Goal: Task Accomplishment & Management: Manage account settings

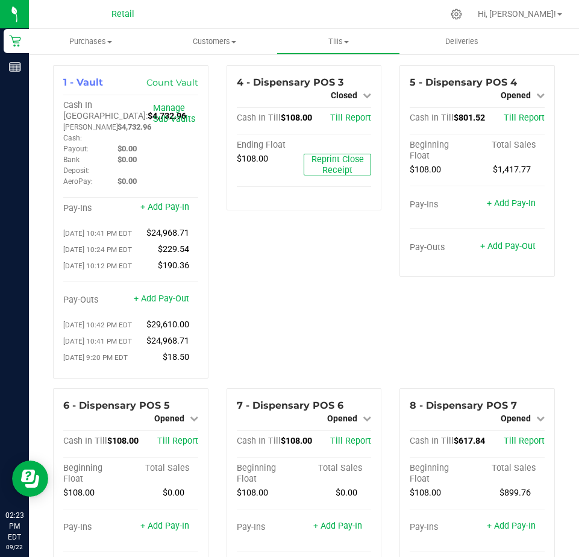
scroll to position [1326, 0]
click at [501, 249] on link "+ Add Pay-Out" at bounding box center [507, 246] width 55 height 10
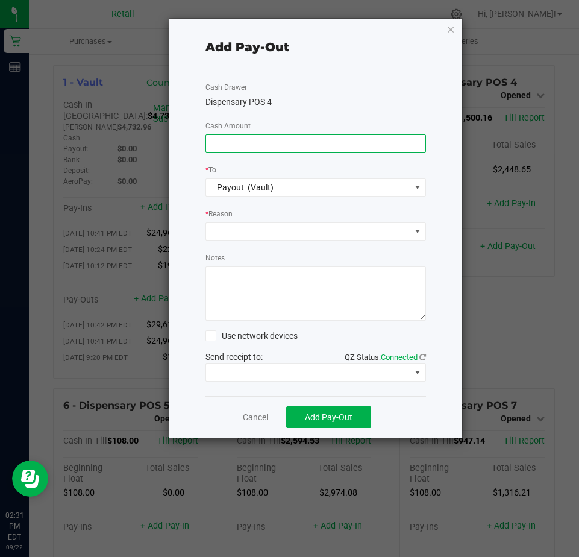
click at [235, 146] on input at bounding box center [315, 143] width 219 height 17
type input "$1,420.00"
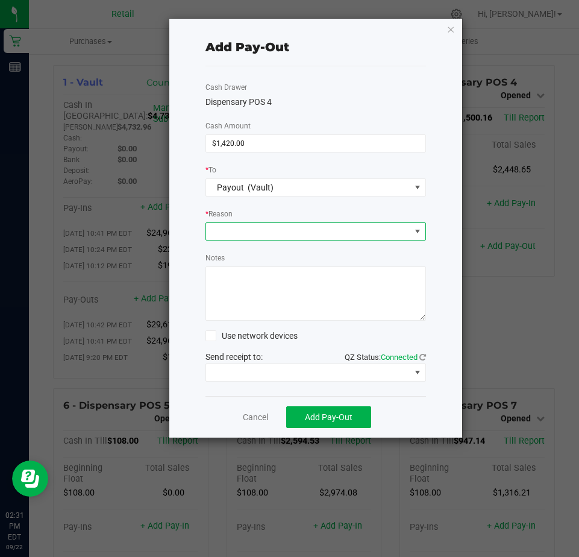
click at [230, 226] on span at bounding box center [308, 231] width 204 height 17
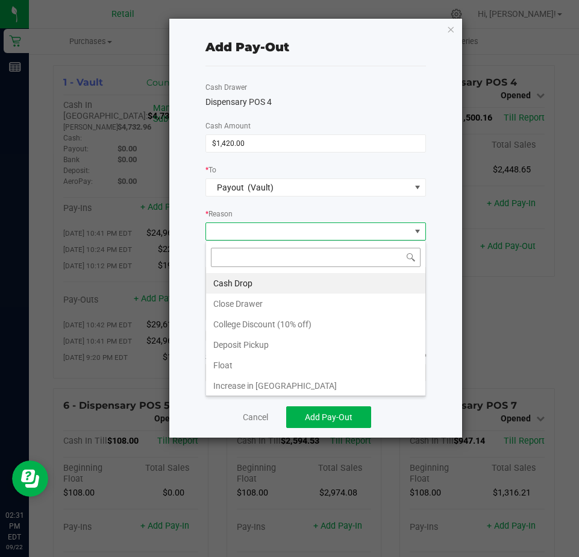
scroll to position [18, 221]
drag, startPoint x: 233, startPoint y: 282, endPoint x: 253, endPoint y: 293, distance: 22.7
click at [234, 282] on li "Cash Drop" at bounding box center [315, 283] width 219 height 20
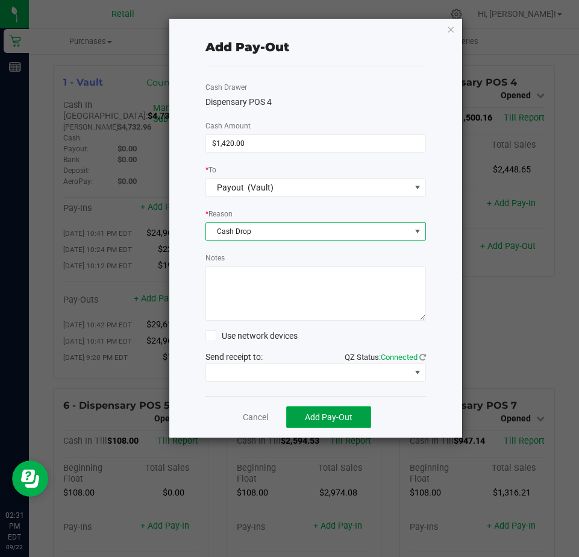
click at [333, 413] on span "Add Pay-Out" at bounding box center [329, 417] width 48 height 10
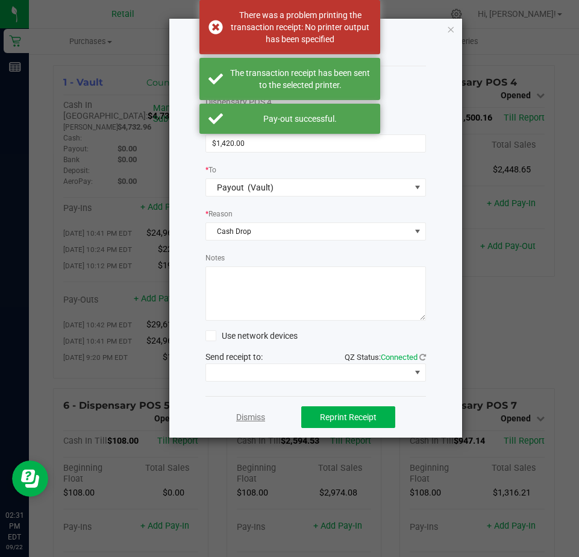
click at [243, 420] on link "Dismiss" at bounding box center [250, 417] width 29 height 13
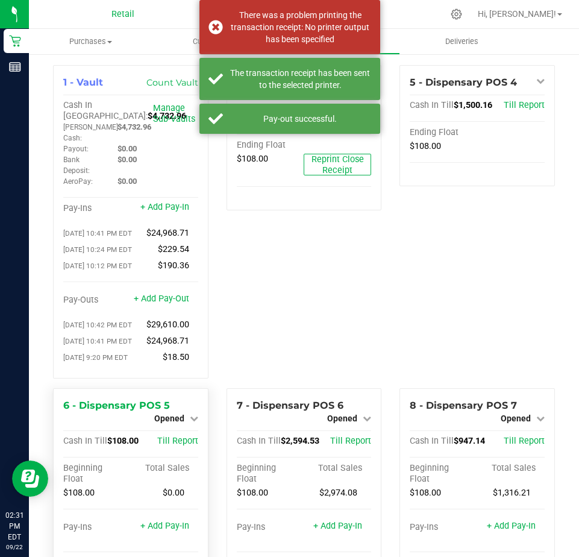
click at [193, 431] on div "6 - Dispensary POS 5 Opened Close Till Cash In Till $108.00 Till Report Beginni…" at bounding box center [131, 494] width 156 height 212
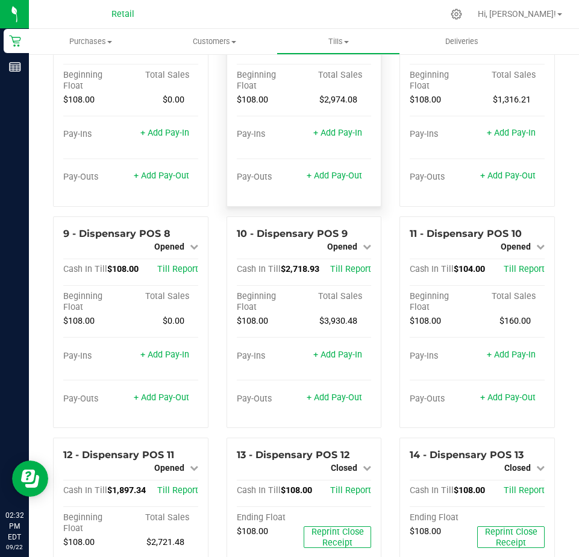
scroll to position [422, 0]
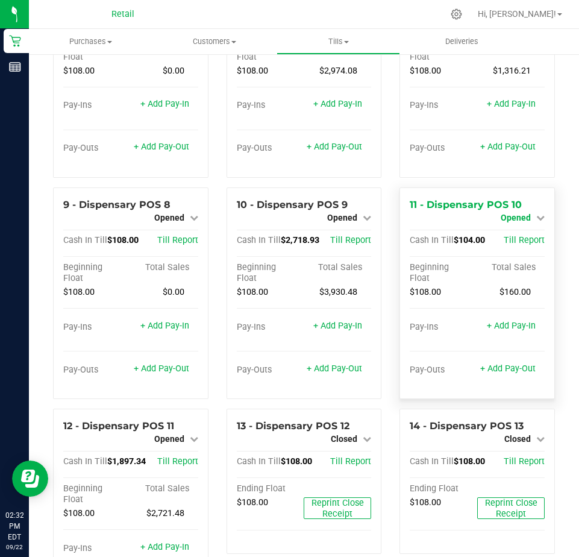
click at [510, 222] on span "Opened" at bounding box center [516, 218] width 30 height 10
click at [515, 233] on link "Close Till" at bounding box center [517, 228] width 33 height 10
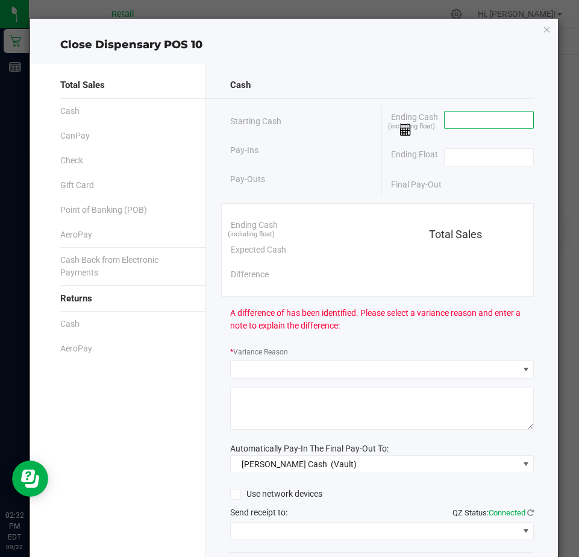
drag, startPoint x: 473, startPoint y: 121, endPoint x: 473, endPoint y: 104, distance: 16.3
click at [474, 121] on input at bounding box center [489, 120] width 89 height 17
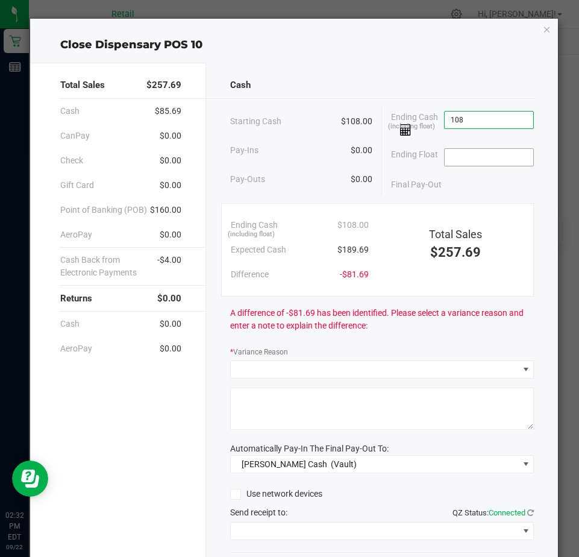
type input "$108.00"
click at [462, 160] on input at bounding box center [489, 157] width 89 height 17
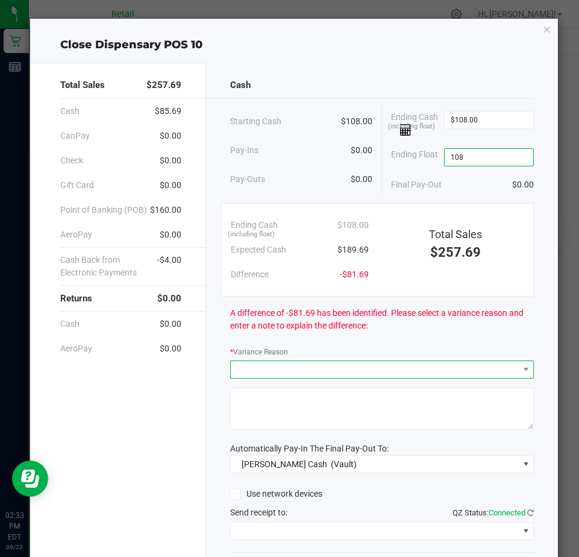
type input "$108.00"
click at [342, 369] on span at bounding box center [375, 369] width 288 height 17
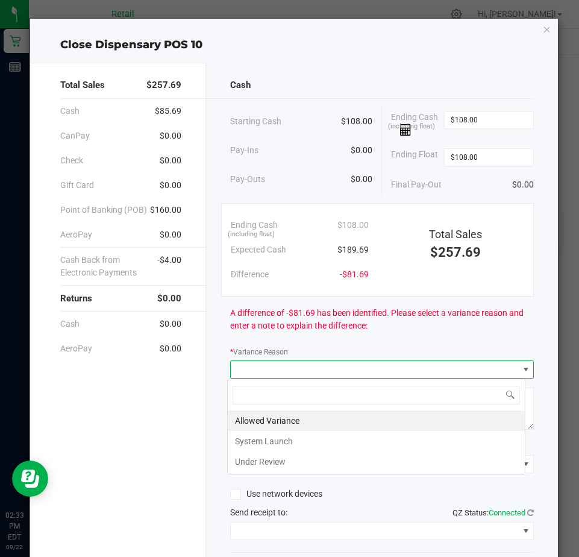
scroll to position [18, 299]
click at [275, 420] on li "Allowed Variance" at bounding box center [376, 420] width 297 height 20
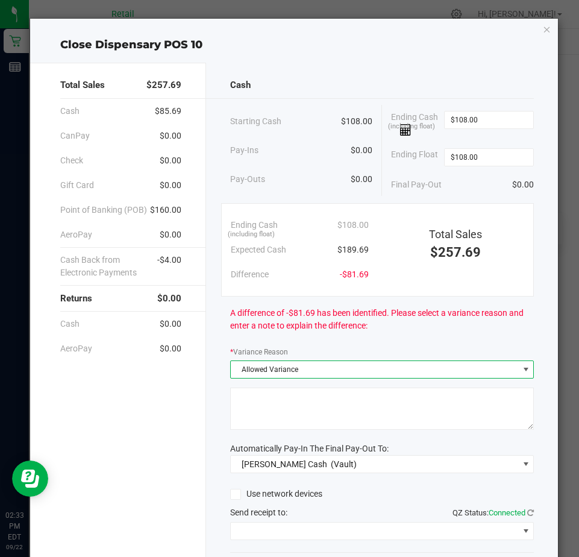
click at [275, 419] on textarea at bounding box center [382, 409] width 304 height 42
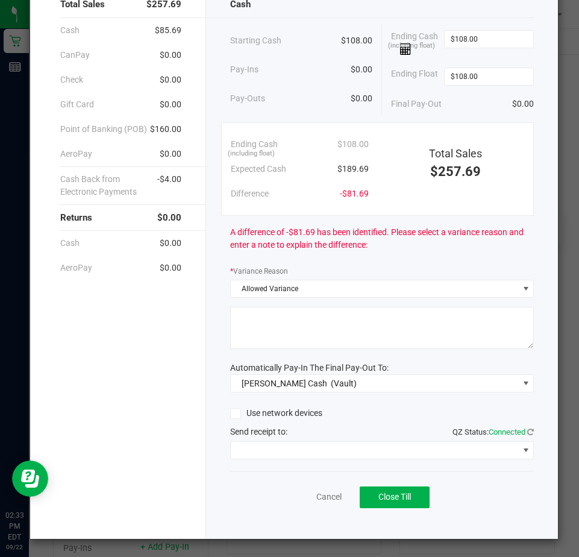
scroll to position [81, 0]
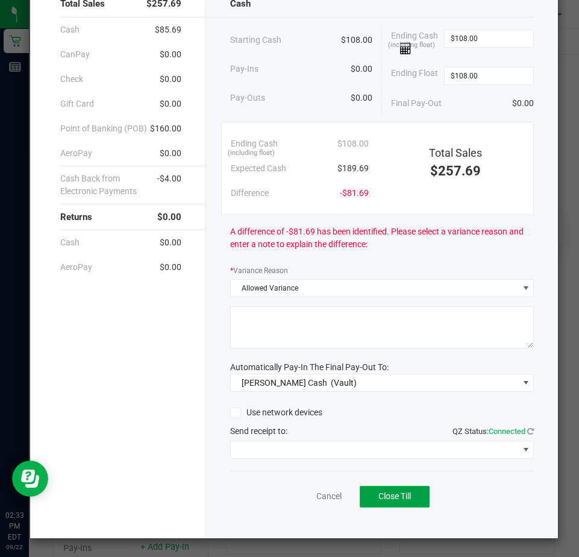
click at [400, 489] on button "Close Till" at bounding box center [395, 497] width 70 height 22
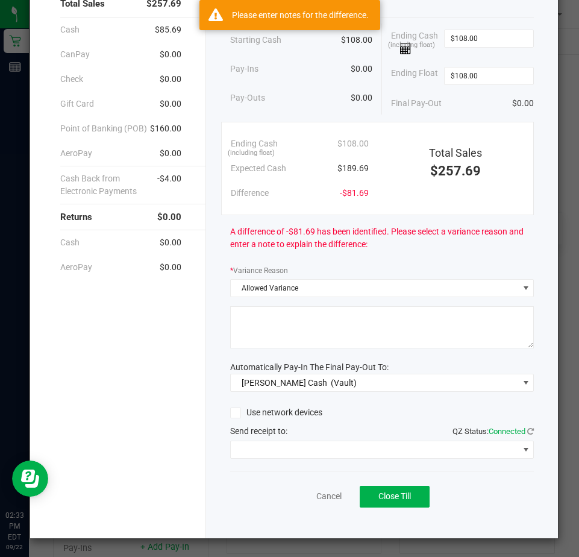
click at [275, 321] on textarea at bounding box center [382, 327] width 304 height 42
type textarea "dfr"
click at [372, 503] on button "Close Till" at bounding box center [395, 497] width 70 height 22
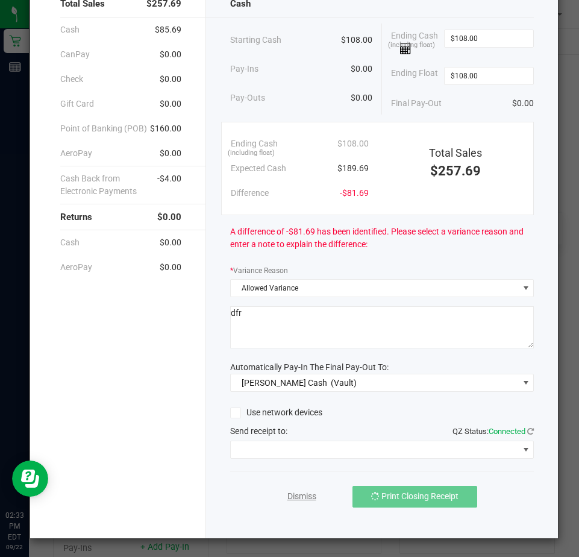
click at [301, 492] on link "Dismiss" at bounding box center [302, 496] width 29 height 13
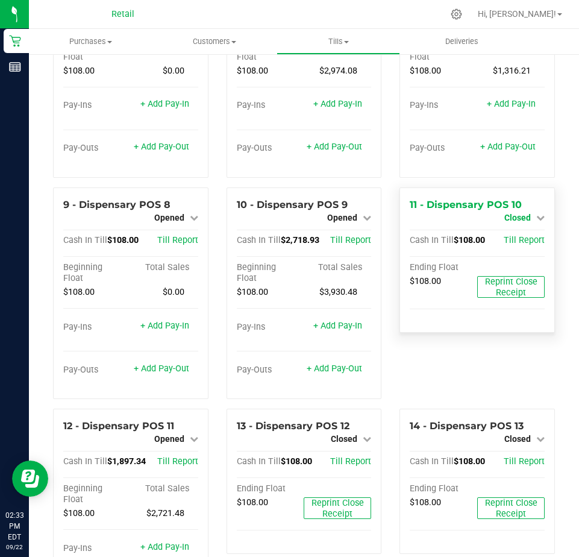
click at [519, 222] on span "Closed" at bounding box center [518, 218] width 27 height 10
click at [523, 233] on link "Open Till" at bounding box center [517, 228] width 32 height 10
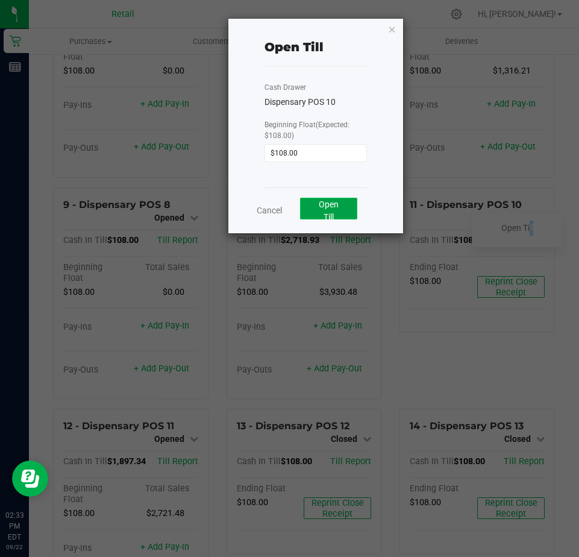
click at [345, 213] on button "Open Till" at bounding box center [328, 209] width 57 height 22
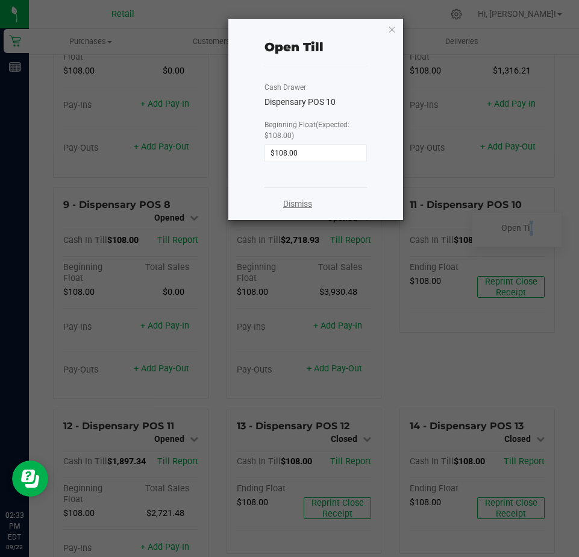
click at [309, 201] on link "Dismiss" at bounding box center [297, 204] width 29 height 13
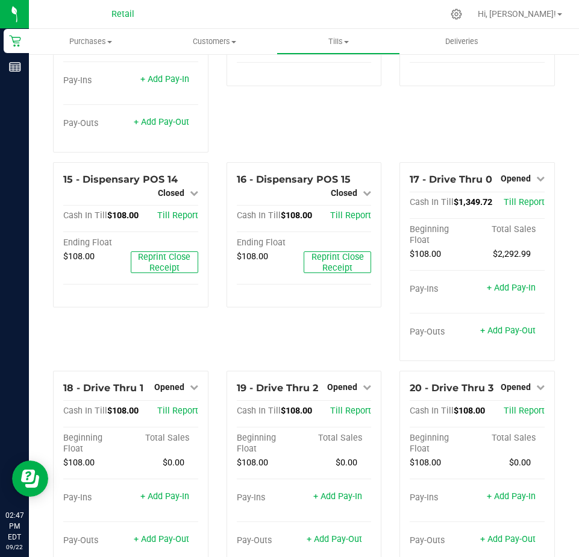
scroll to position [959, 0]
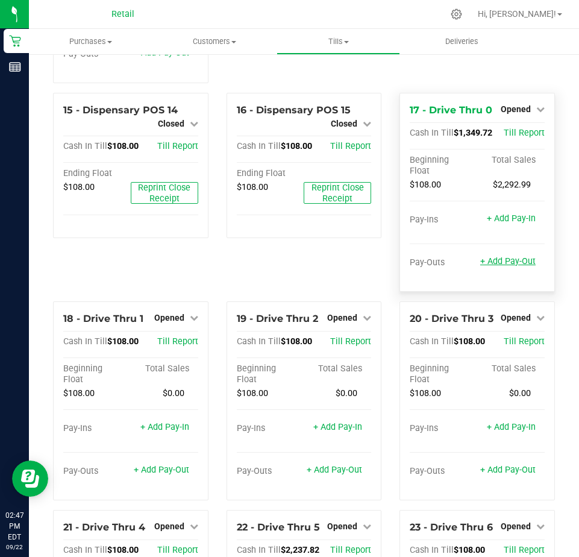
click at [493, 266] on link "+ Add Pay-Out" at bounding box center [507, 261] width 55 height 10
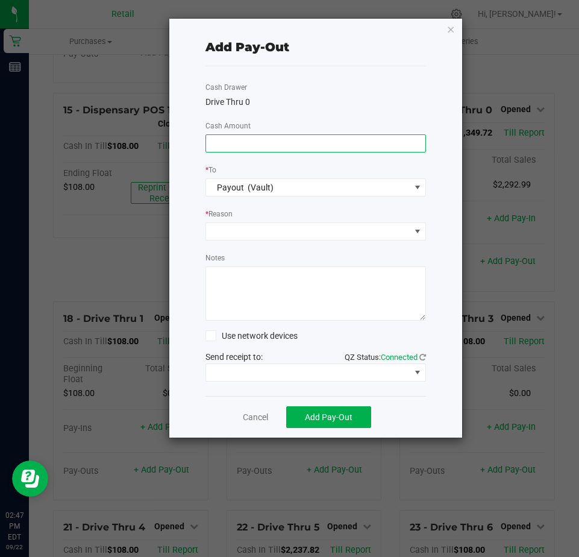
click at [222, 144] on input at bounding box center [315, 143] width 219 height 17
type input "$1,330.00"
click at [235, 230] on span at bounding box center [308, 231] width 204 height 17
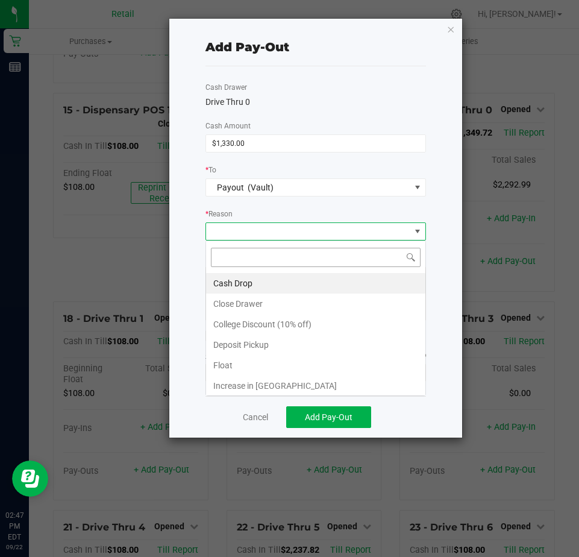
scroll to position [18, 221]
click at [236, 277] on li "Cash Drop" at bounding box center [315, 283] width 219 height 20
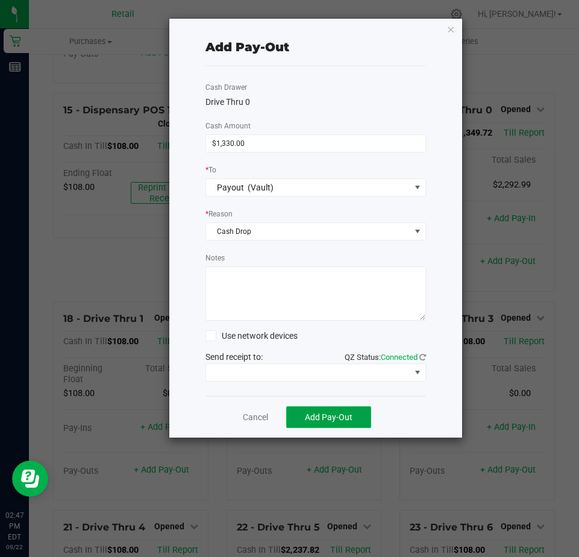
click at [316, 413] on span "Add Pay-Out" at bounding box center [329, 417] width 48 height 10
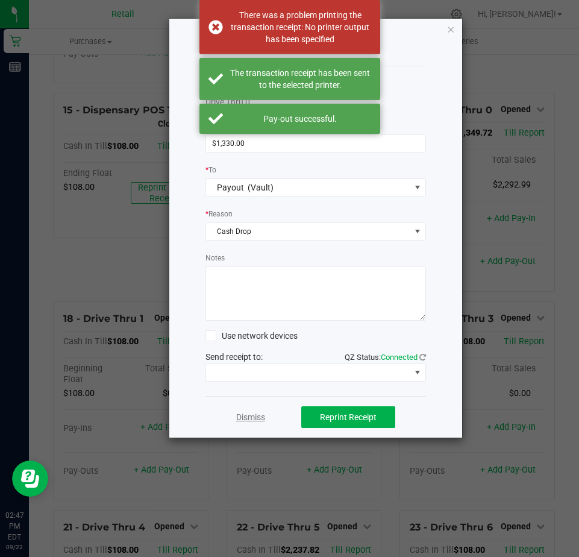
click at [249, 419] on link "Dismiss" at bounding box center [250, 417] width 29 height 13
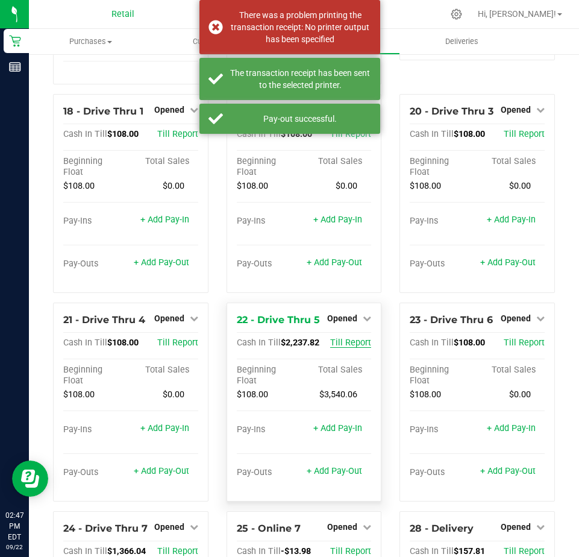
scroll to position [1140, 0]
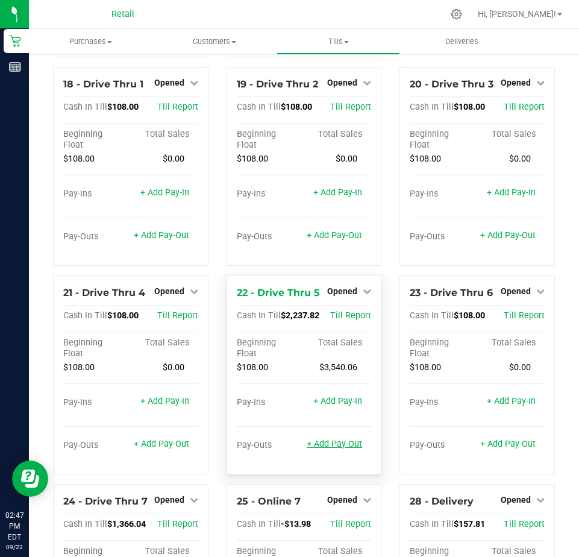
click at [321, 449] on link "+ Add Pay-Out" at bounding box center [334, 444] width 55 height 10
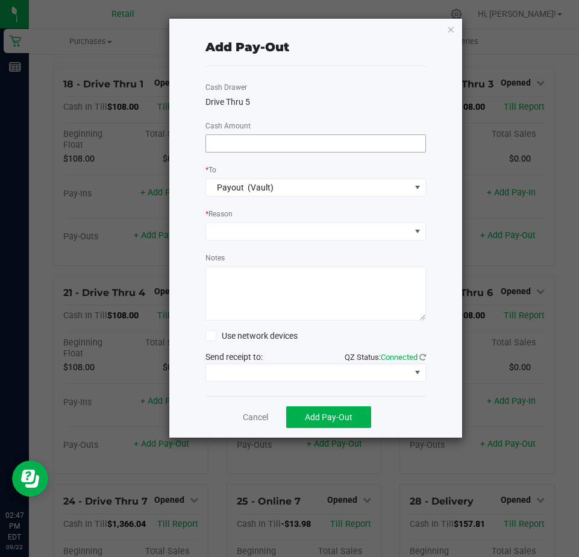
click at [217, 140] on input at bounding box center [315, 143] width 219 height 17
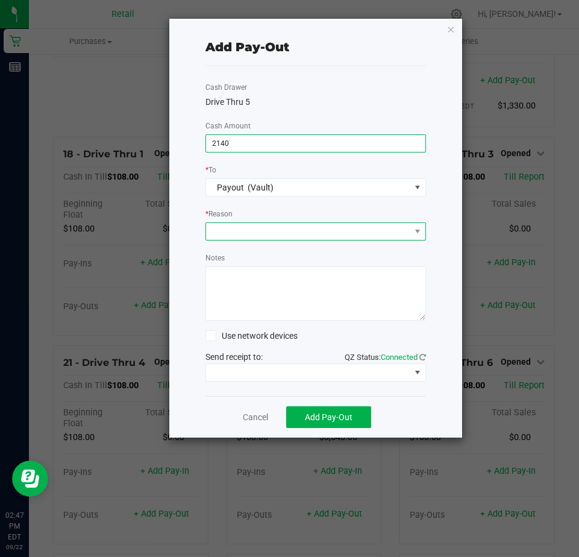
type input "$2,140.00"
click at [213, 230] on span at bounding box center [308, 231] width 204 height 17
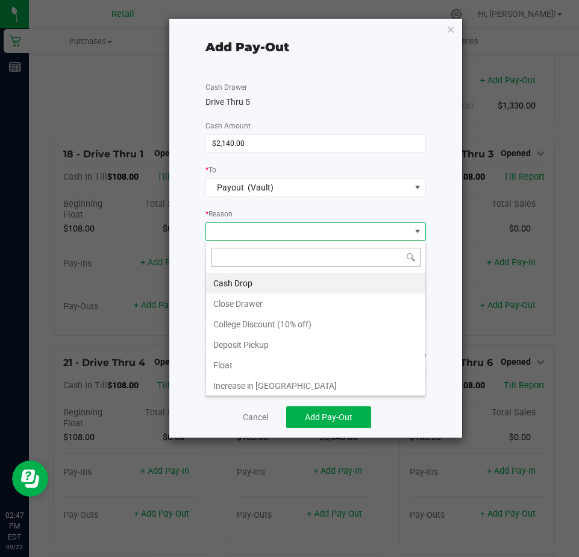
scroll to position [18, 221]
click at [225, 281] on li "Cash Drop" at bounding box center [315, 283] width 219 height 20
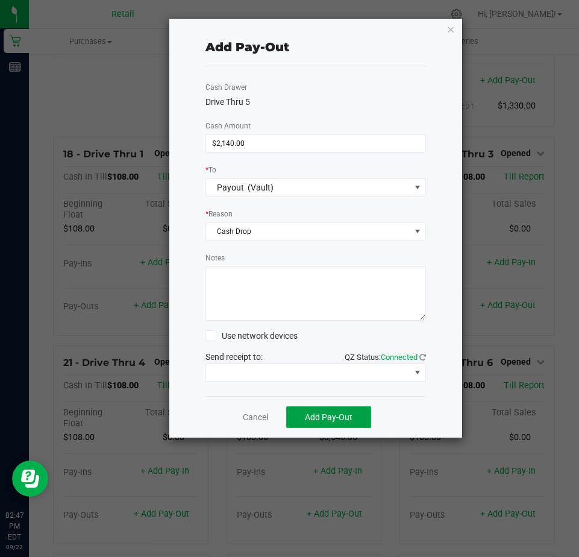
click at [318, 418] on span "Add Pay-Out" at bounding box center [329, 417] width 48 height 10
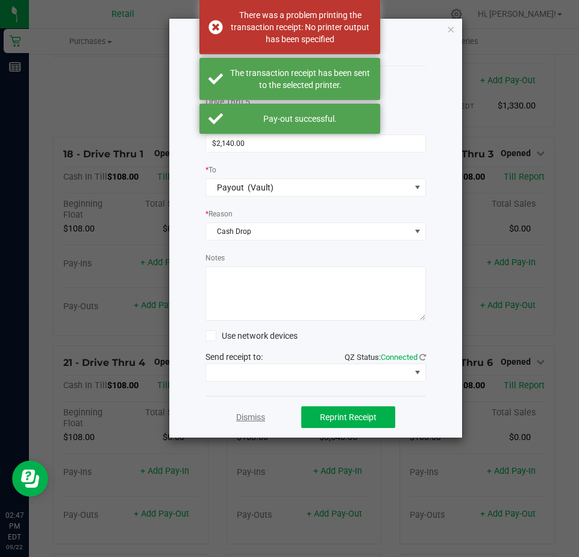
click at [252, 414] on link "Dismiss" at bounding box center [250, 417] width 29 height 13
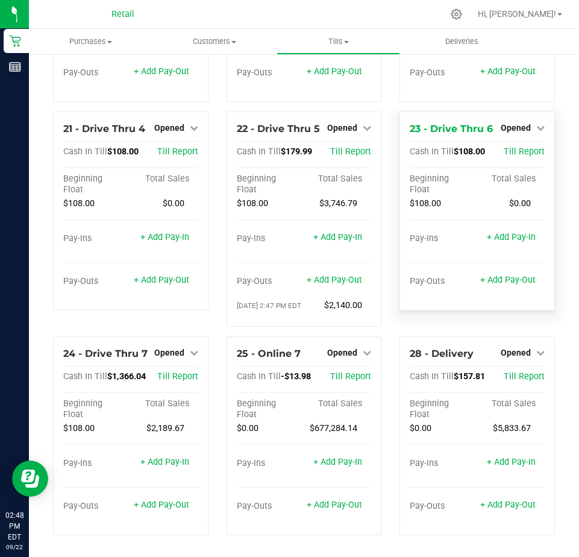
scroll to position [1415, 0]
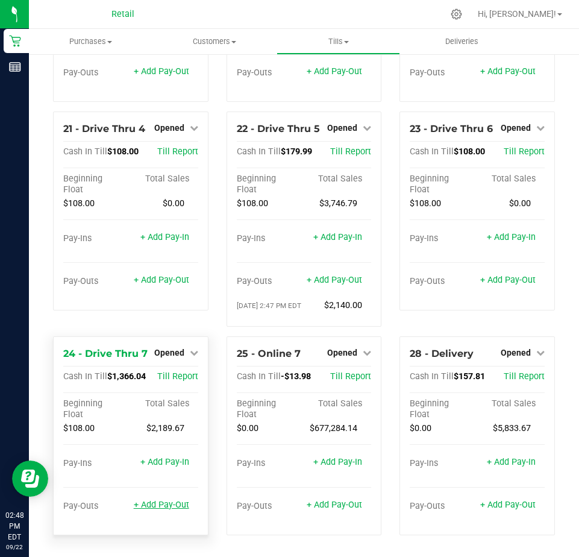
click at [158, 504] on link "+ Add Pay-Out" at bounding box center [161, 505] width 55 height 10
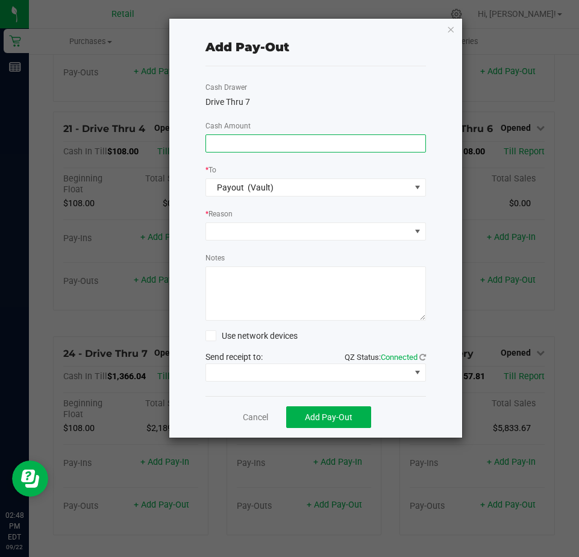
click at [215, 141] on input at bounding box center [315, 143] width 219 height 17
type input "$1,260.00"
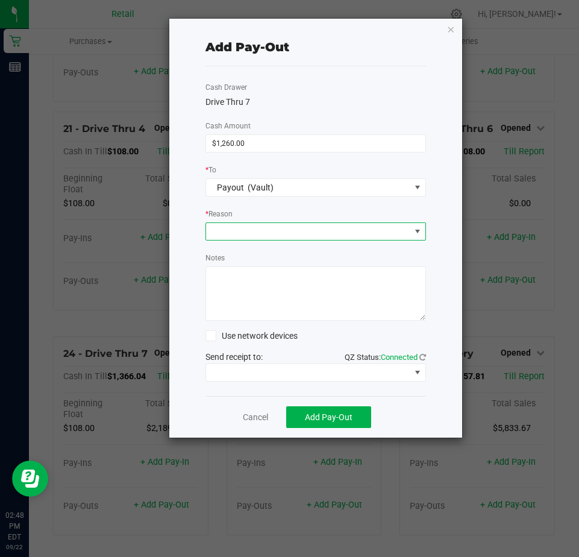
click at [224, 228] on span at bounding box center [308, 231] width 204 height 17
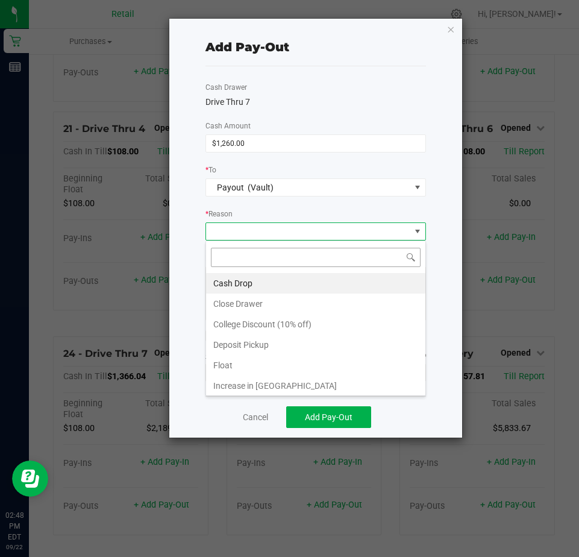
scroll to position [18, 221]
click at [226, 280] on li "Cash Drop" at bounding box center [315, 283] width 219 height 20
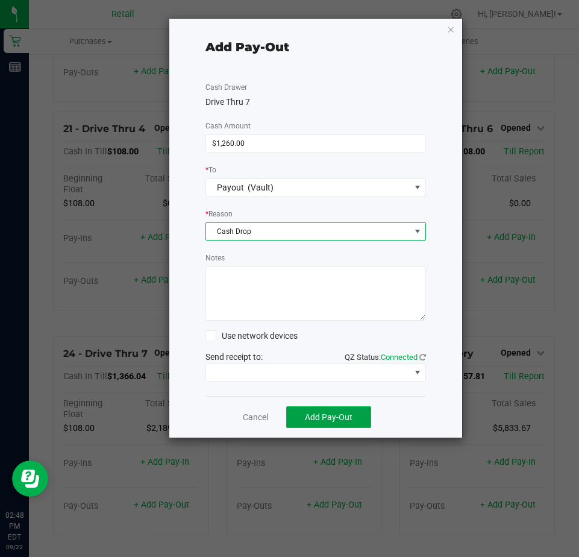
click at [321, 409] on button "Add Pay-Out" at bounding box center [328, 417] width 85 height 22
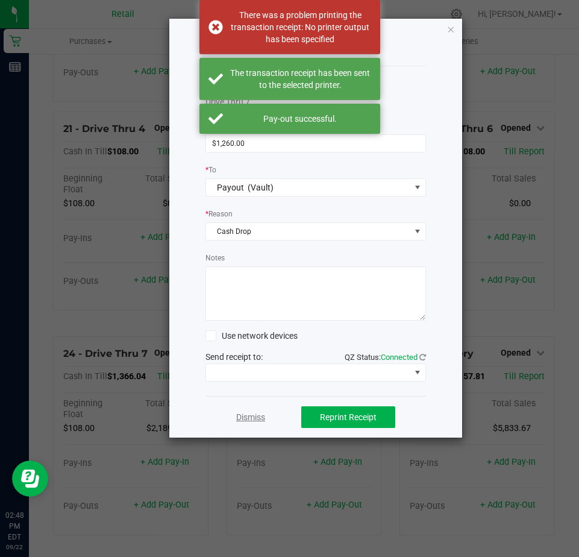
click at [251, 419] on link "Dismiss" at bounding box center [250, 417] width 29 height 13
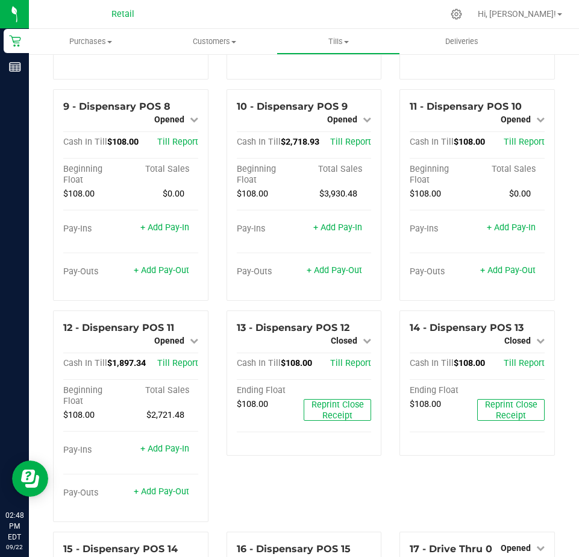
scroll to position [500, 0]
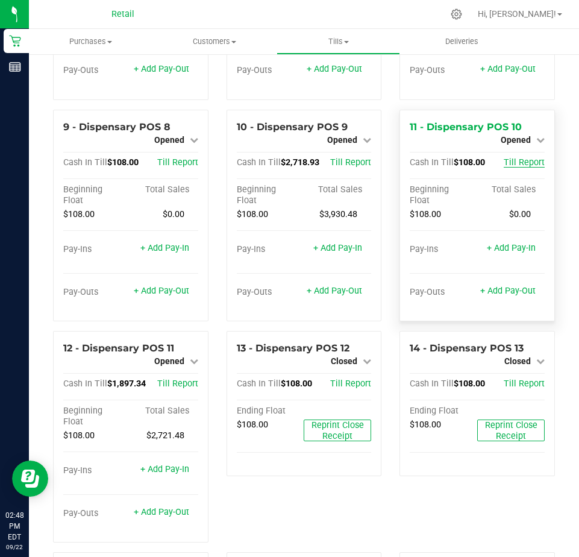
click at [511, 168] on span "Till Report" at bounding box center [524, 162] width 41 height 10
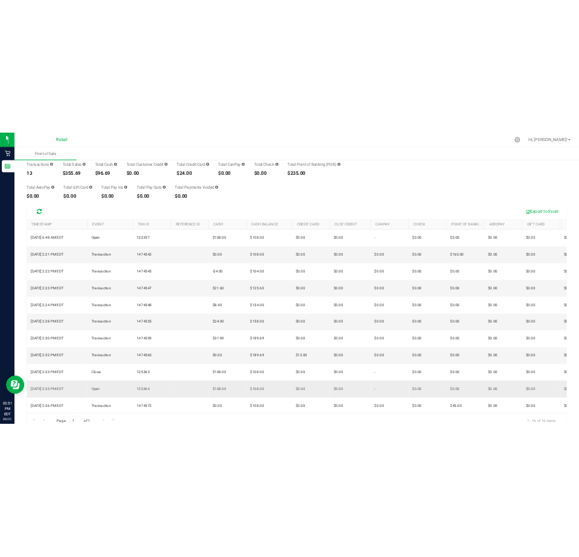
scroll to position [60, 0]
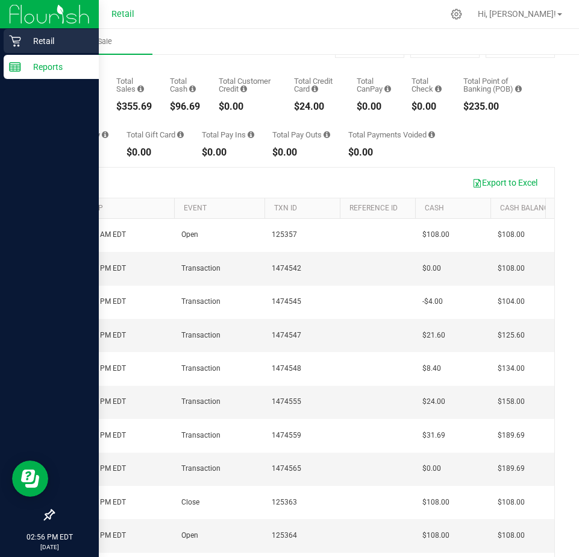
click at [13, 39] on icon at bounding box center [15, 41] width 12 height 12
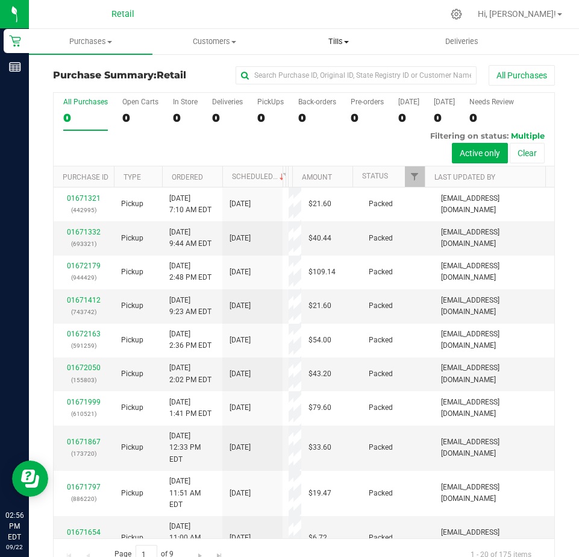
click at [343, 40] on span "Tills" at bounding box center [338, 41] width 122 height 11
click at [333, 72] on span "Manage tills" at bounding box center [317, 73] width 81 height 10
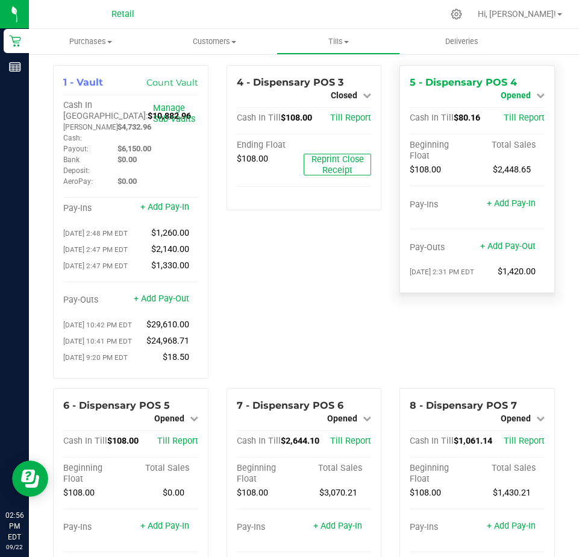
click at [508, 95] on span "Opened" at bounding box center [516, 95] width 30 height 10
click at [503, 104] on link "Close Till" at bounding box center [517, 106] width 33 height 10
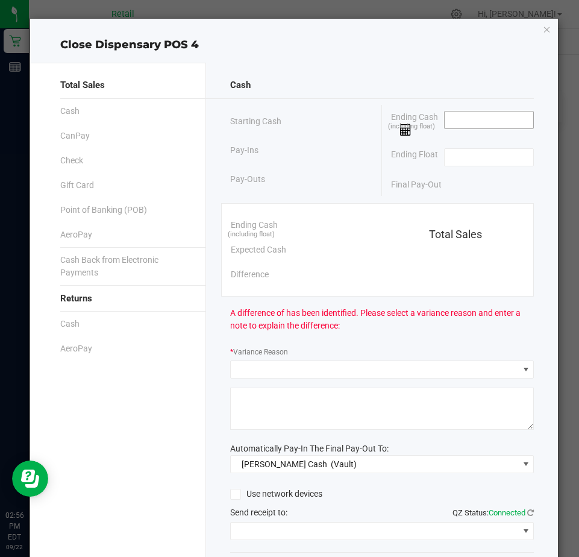
click at [445, 124] on input at bounding box center [489, 120] width 89 height 17
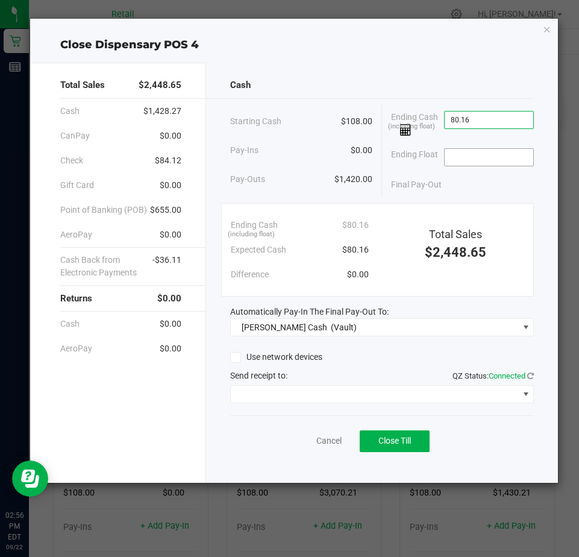
type input "$80.16"
click at [456, 154] on input at bounding box center [489, 157] width 89 height 17
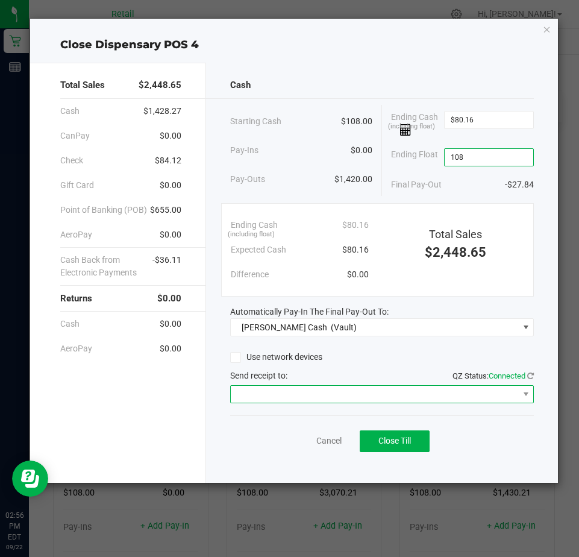
type input "$108.00"
click at [262, 394] on span at bounding box center [375, 394] width 288 height 17
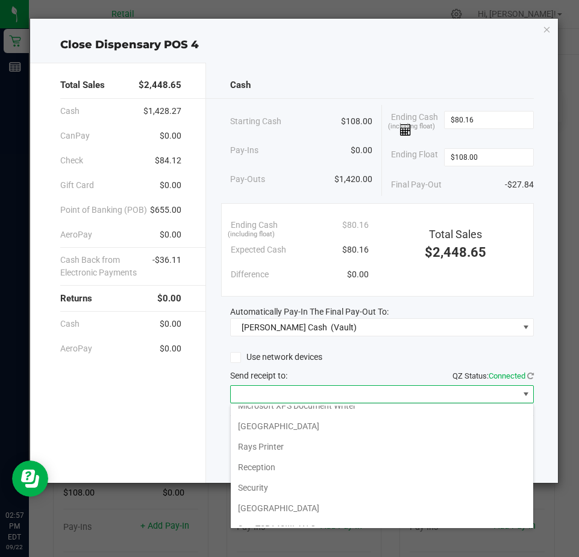
scroll to position [187, 0]
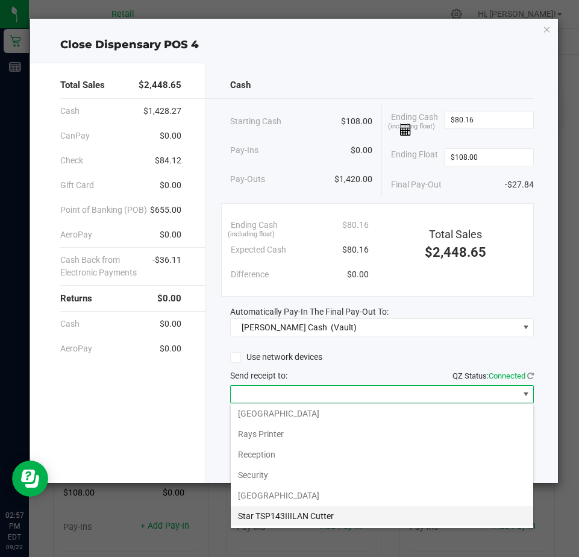
click at [257, 515] on Cutter "Star TSP143IIILAN Cutter" at bounding box center [382, 516] width 303 height 20
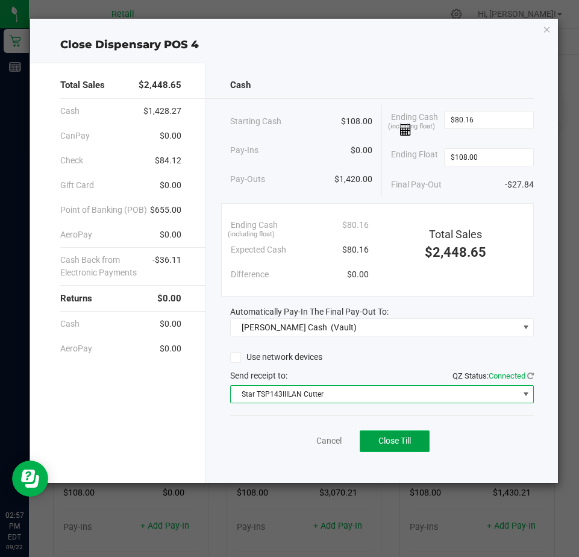
click at [391, 442] on span "Close Till" at bounding box center [395, 441] width 33 height 10
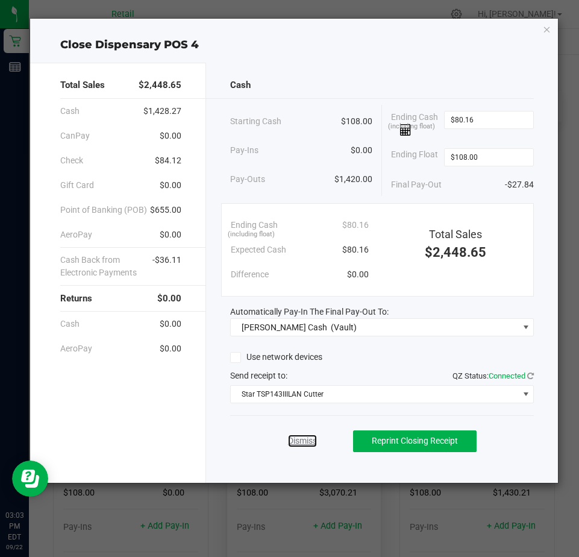
click at [303, 441] on link "Dismiss" at bounding box center [302, 441] width 29 height 13
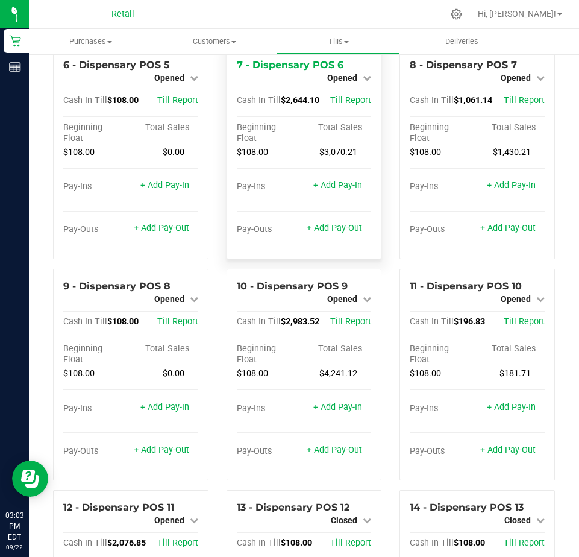
scroll to position [362, 0]
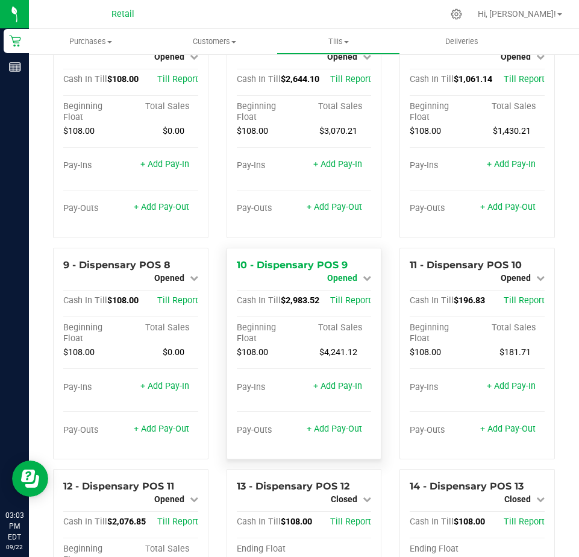
click at [338, 283] on span "Opened" at bounding box center [342, 278] width 30 height 10
click at [338, 293] on link "Close Till" at bounding box center [344, 288] width 33 height 10
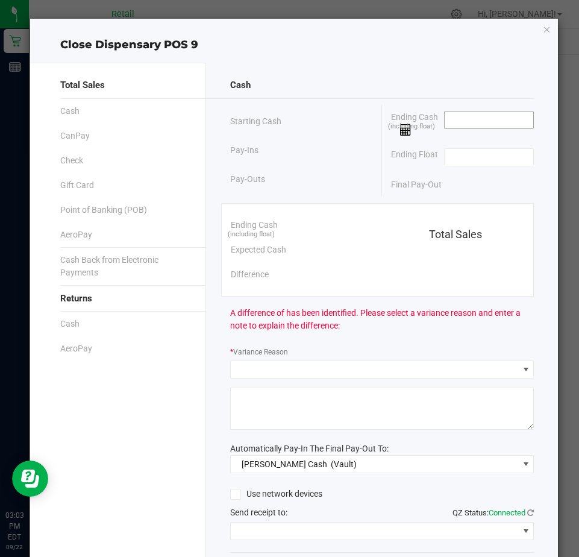
click at [453, 113] on input at bounding box center [489, 120] width 89 height 17
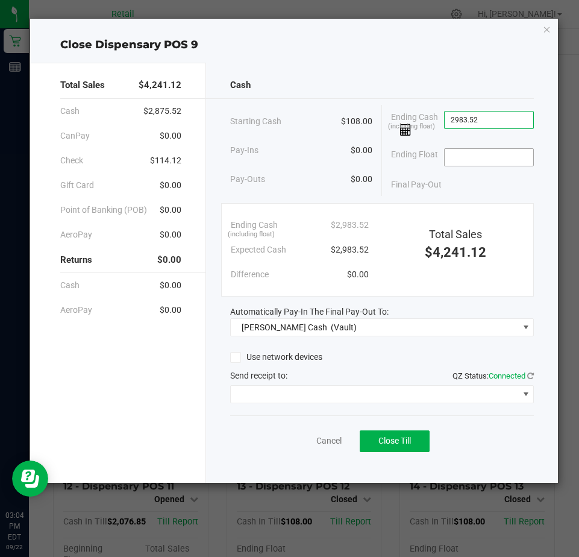
type input "$2,983.52"
click at [464, 152] on input at bounding box center [489, 157] width 89 height 17
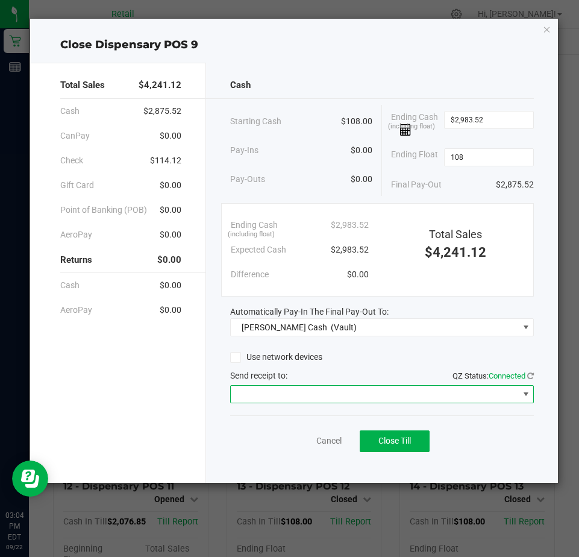
type input "$108.00"
click at [253, 394] on span at bounding box center [375, 394] width 288 height 17
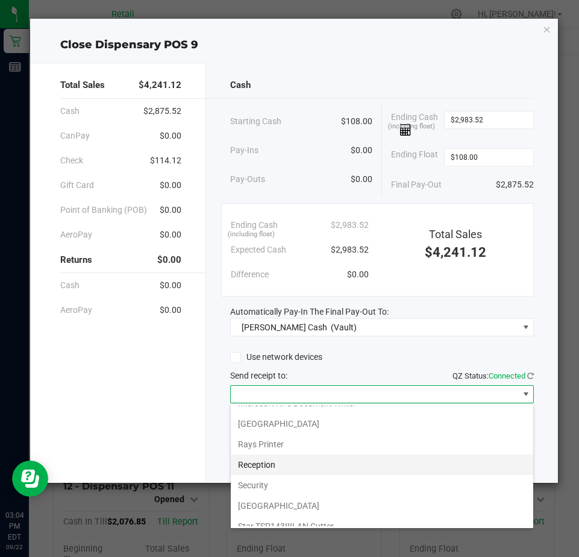
scroll to position [187, 0]
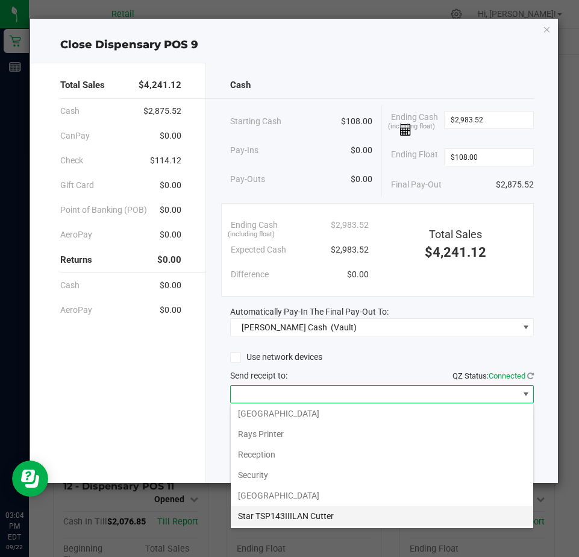
click at [260, 515] on Cutter "Star TSP143IIILAN Cutter" at bounding box center [382, 516] width 303 height 20
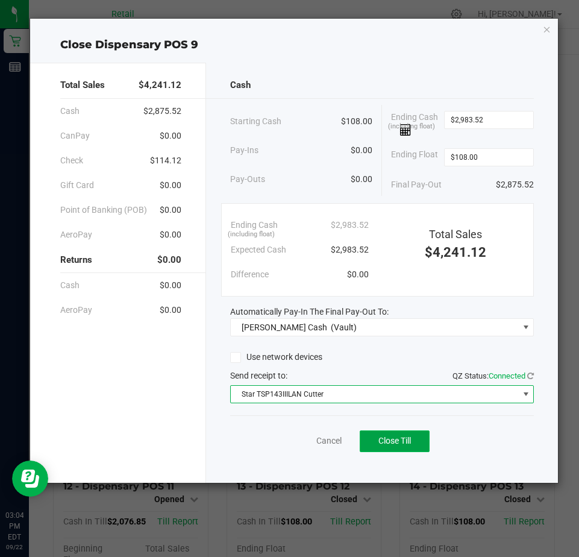
click at [407, 439] on span "Close Till" at bounding box center [395, 441] width 33 height 10
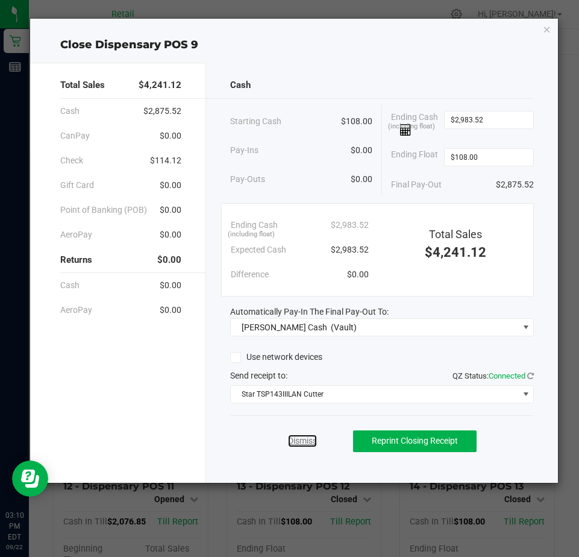
click at [302, 439] on link "Dismiss" at bounding box center [302, 441] width 29 height 13
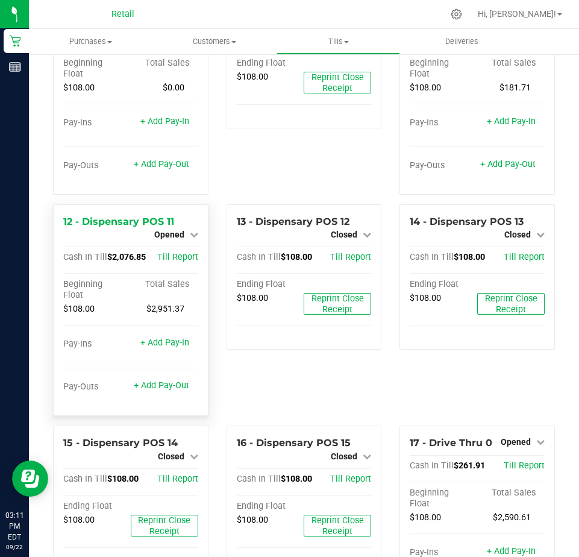
scroll to position [663, 0]
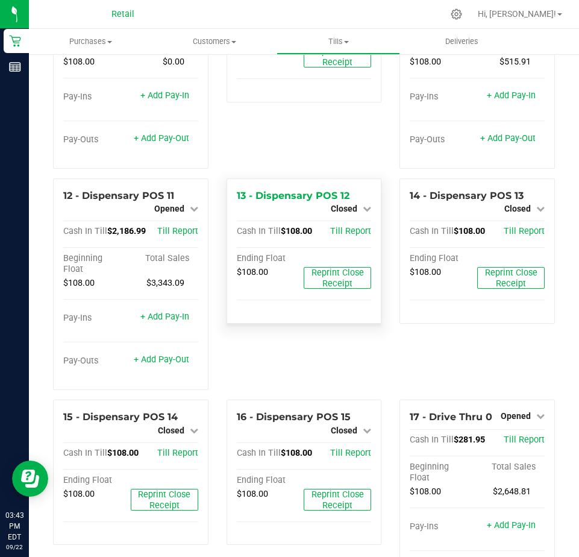
scroll to position [663, 0]
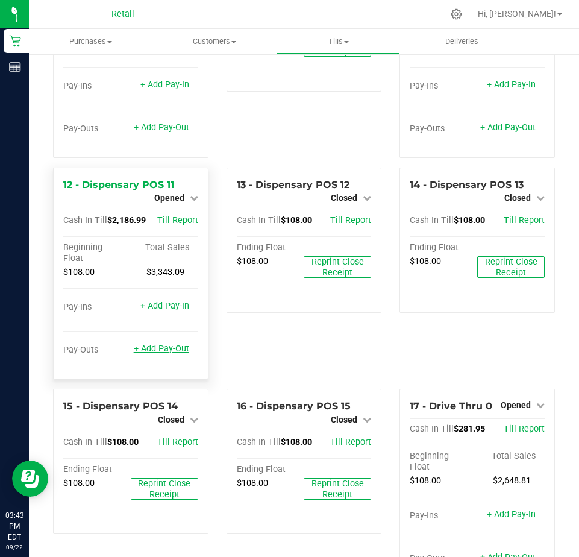
click at [157, 354] on link "+ Add Pay-Out" at bounding box center [161, 349] width 55 height 10
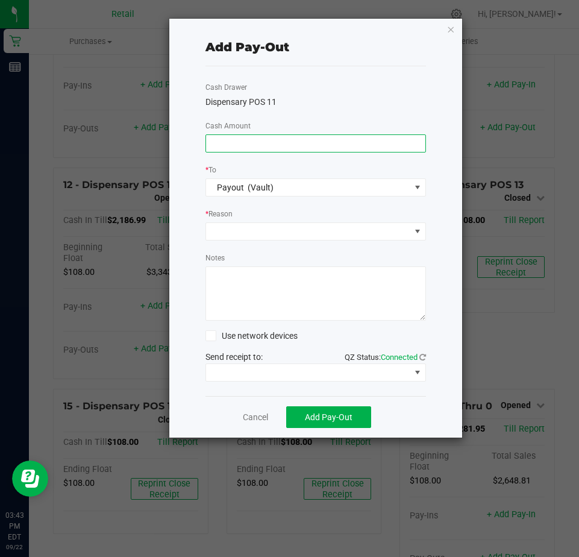
click at [209, 143] on input at bounding box center [315, 143] width 219 height 17
type input "$2,270.00"
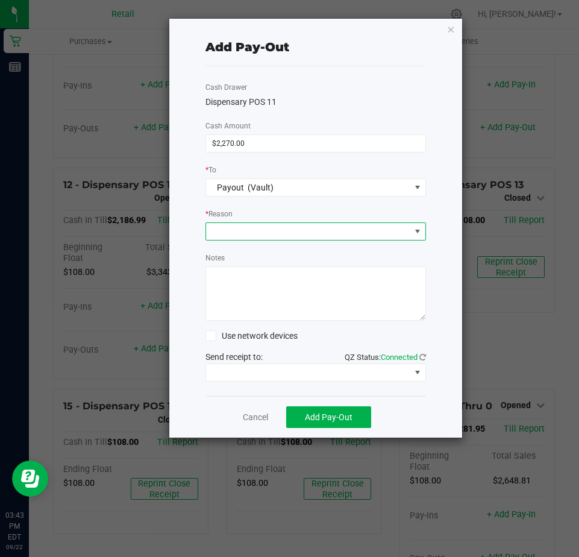
click at [227, 230] on span at bounding box center [308, 231] width 204 height 17
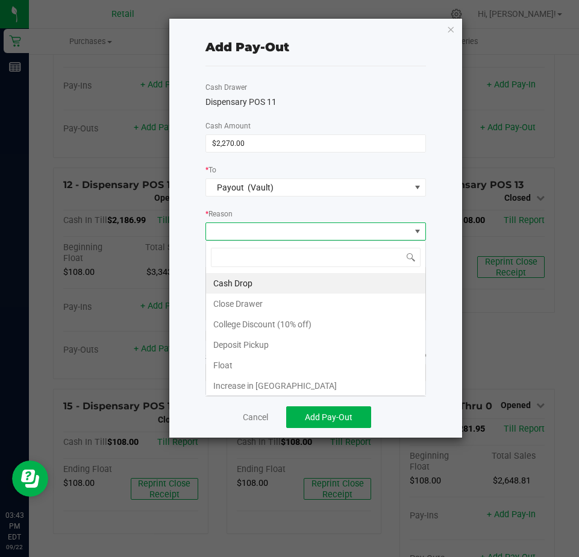
scroll to position [18, 221]
click at [225, 275] on li "Cash Drop" at bounding box center [315, 283] width 219 height 20
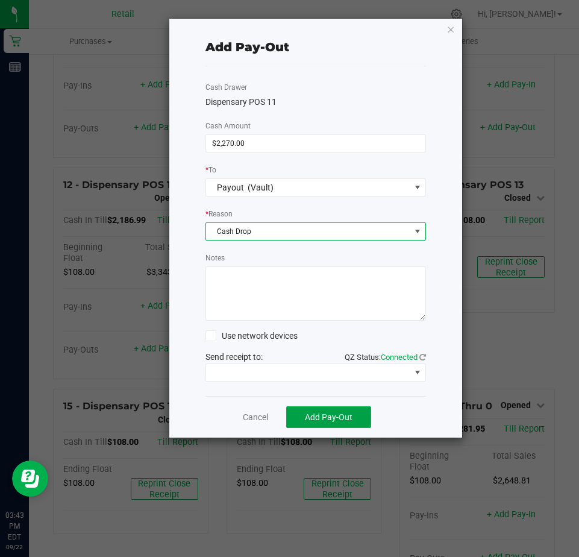
click at [328, 414] on span "Add Pay-Out" at bounding box center [329, 417] width 48 height 10
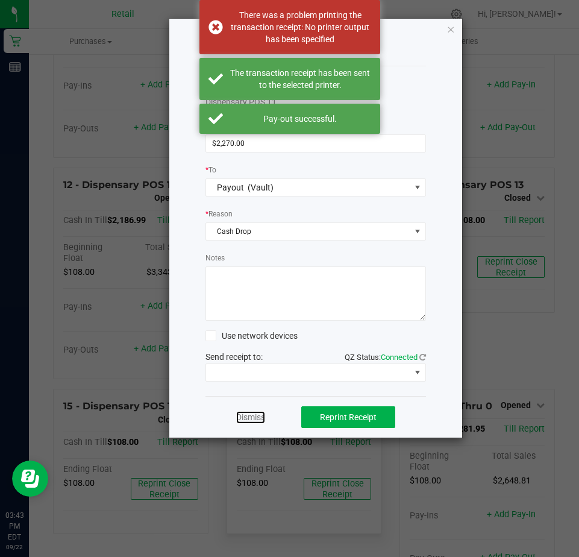
click at [251, 417] on link "Dismiss" at bounding box center [250, 417] width 29 height 13
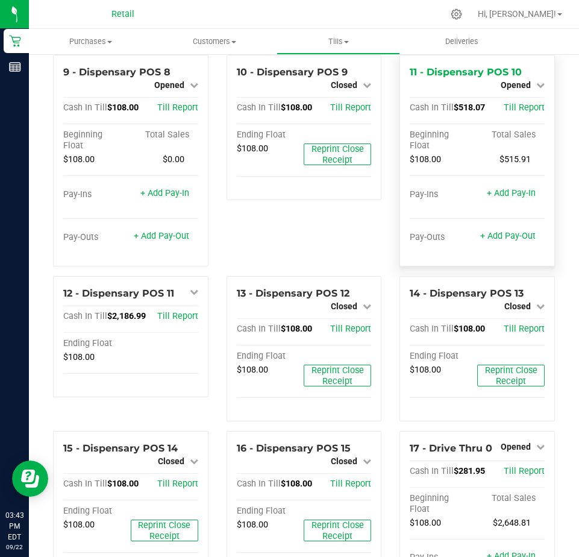
scroll to position [542, 0]
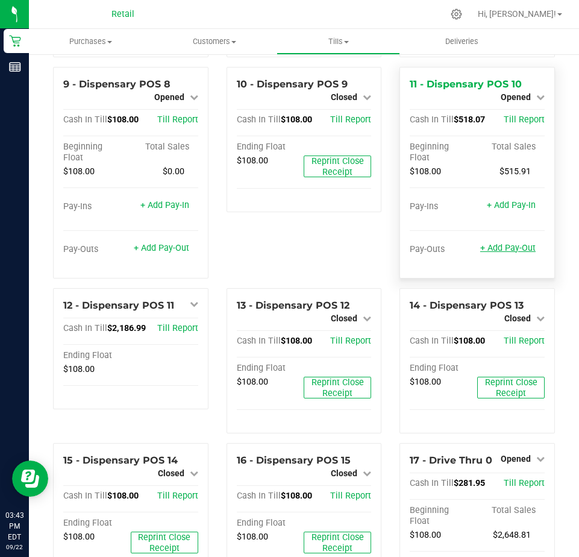
click at [512, 253] on link "+ Add Pay-Out" at bounding box center [507, 248] width 55 height 10
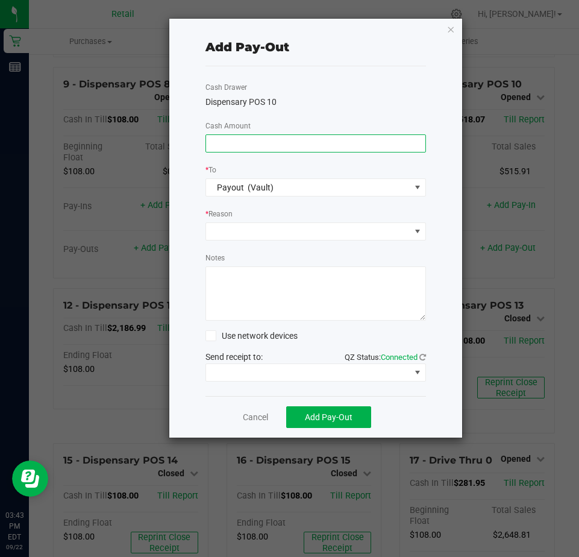
click at [253, 148] on input at bounding box center [315, 143] width 219 height 17
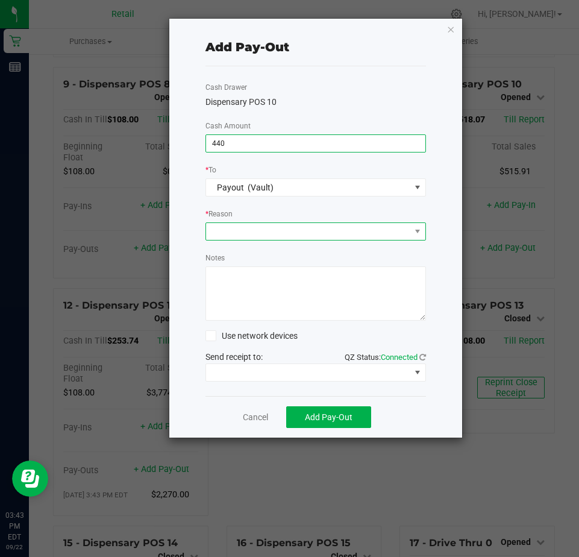
type input "$440.00"
drag, startPoint x: 251, startPoint y: 228, endPoint x: 253, endPoint y: 237, distance: 8.8
click at [253, 229] on span at bounding box center [308, 231] width 204 height 17
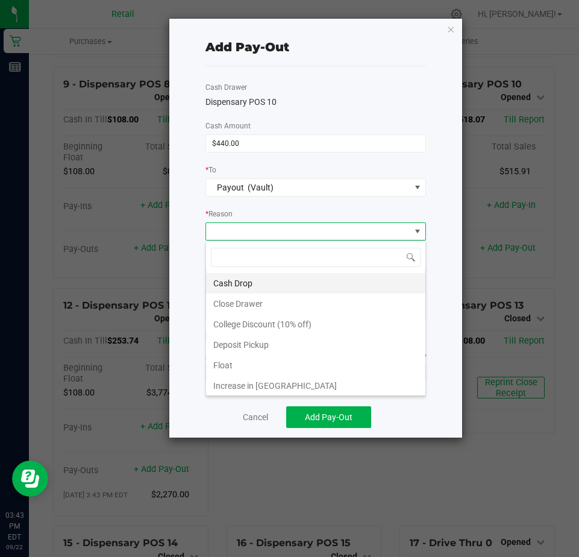
scroll to position [18, 221]
click at [233, 281] on li "Cash Drop" at bounding box center [315, 283] width 219 height 20
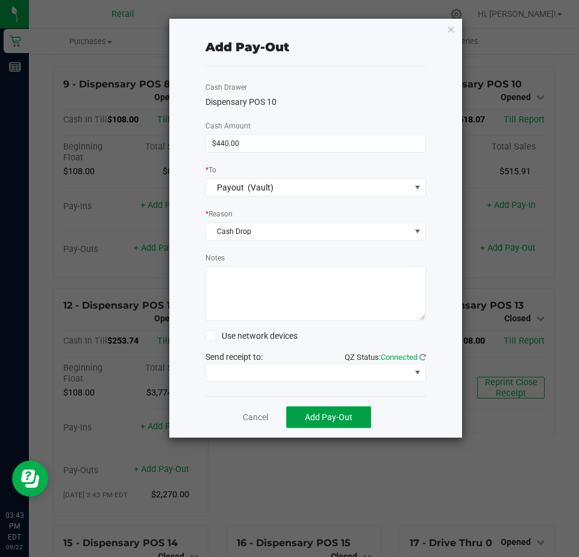
click at [313, 415] on span "Add Pay-Out" at bounding box center [329, 417] width 48 height 10
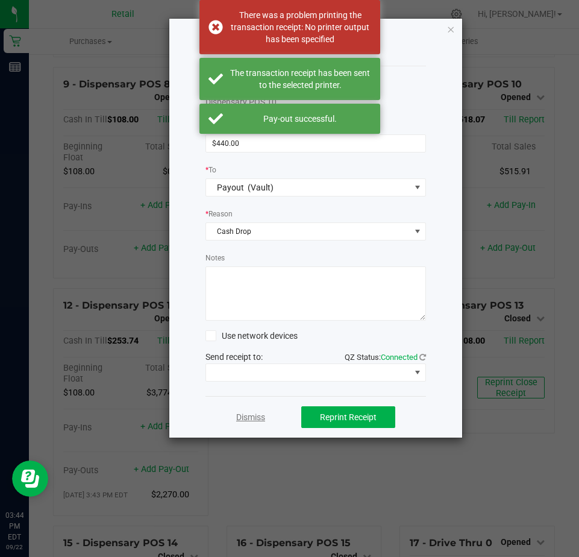
click at [253, 420] on link "Dismiss" at bounding box center [250, 417] width 29 height 13
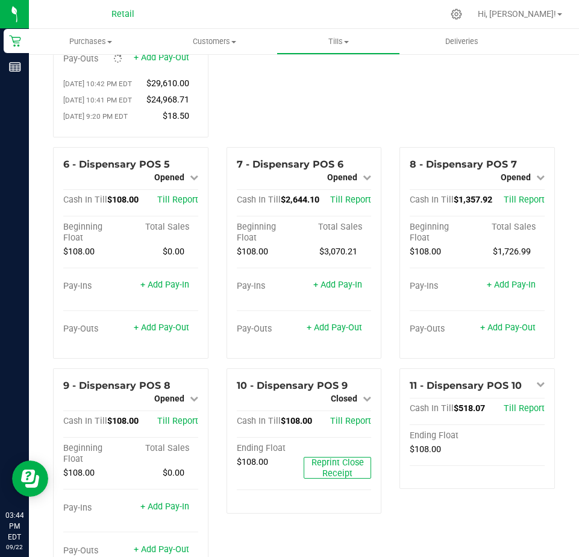
scroll to position [181, 0]
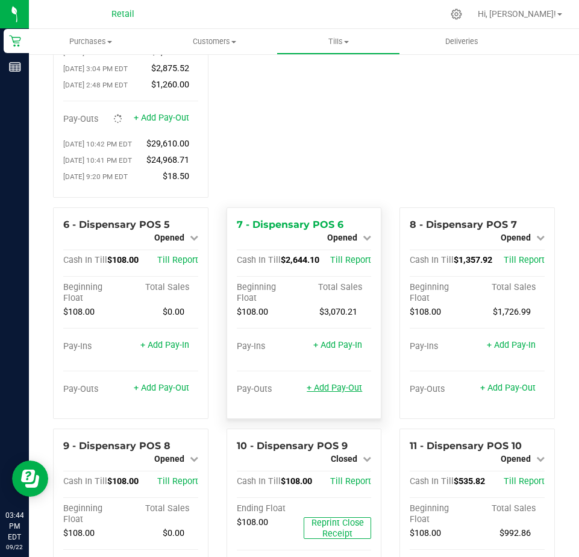
click at [336, 393] on link "+ Add Pay-Out" at bounding box center [334, 388] width 55 height 10
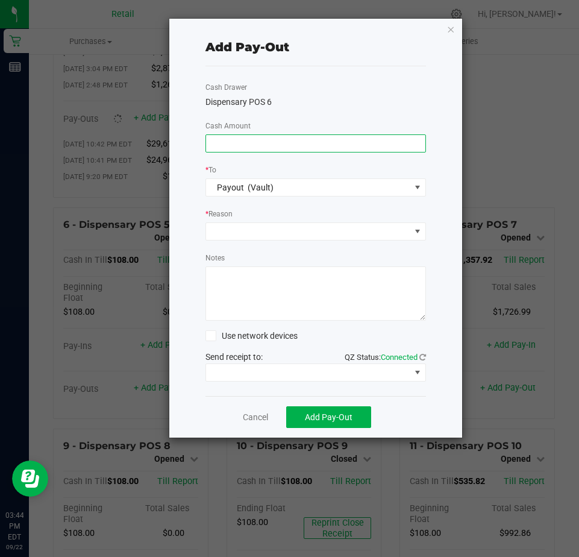
click at [221, 143] on input at bounding box center [315, 143] width 219 height 17
type input "$2,480.00"
click at [222, 234] on span at bounding box center [308, 231] width 204 height 17
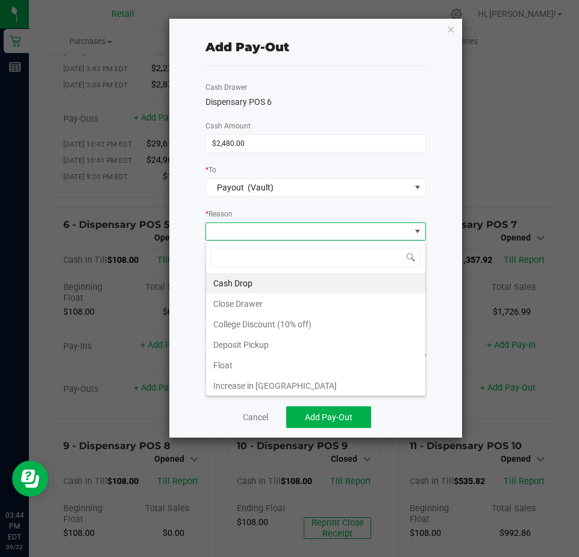
scroll to position [18, 221]
click at [238, 280] on li "Cash Drop" at bounding box center [315, 283] width 219 height 20
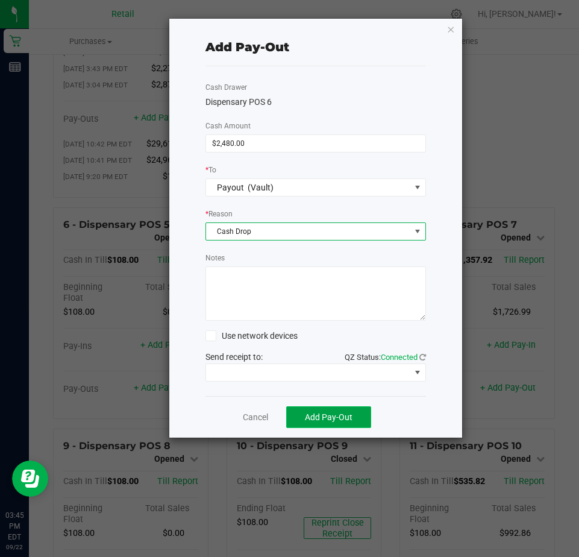
drag, startPoint x: 329, startPoint y: 415, endPoint x: 333, endPoint y: 421, distance: 7.4
click at [333, 421] on span "Add Pay-Out" at bounding box center [329, 417] width 48 height 10
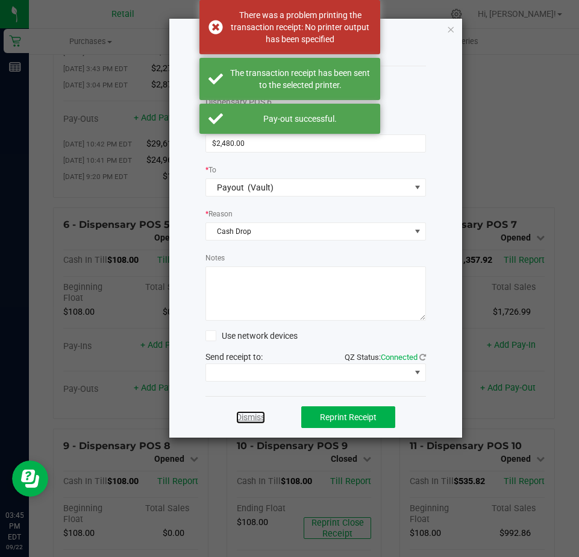
click at [251, 419] on link "Dismiss" at bounding box center [250, 417] width 29 height 13
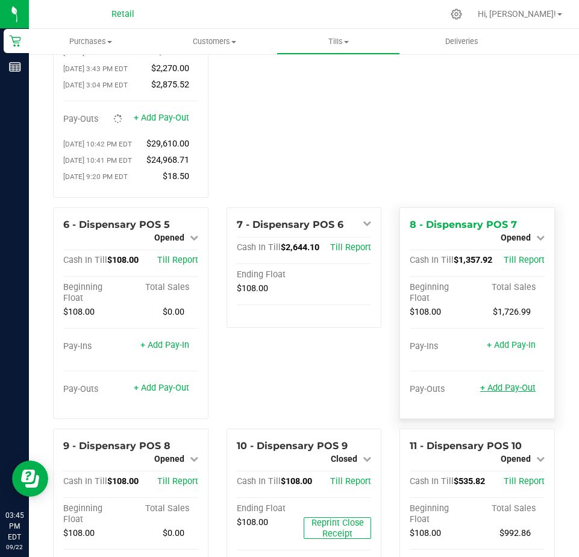
click at [498, 393] on link "+ Add Pay-Out" at bounding box center [507, 388] width 55 height 10
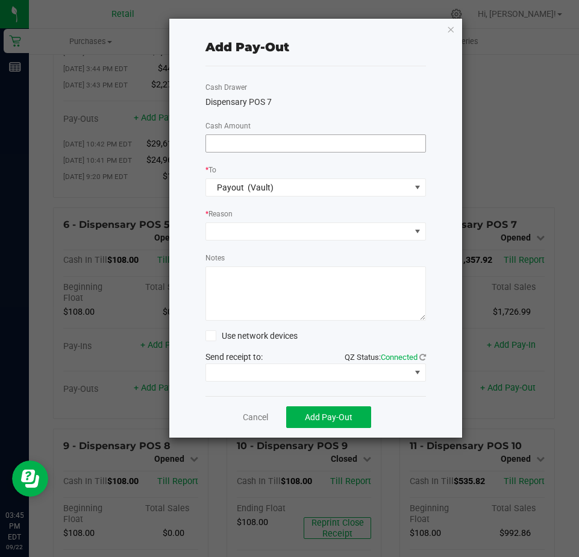
click at [231, 145] on input at bounding box center [315, 143] width 219 height 17
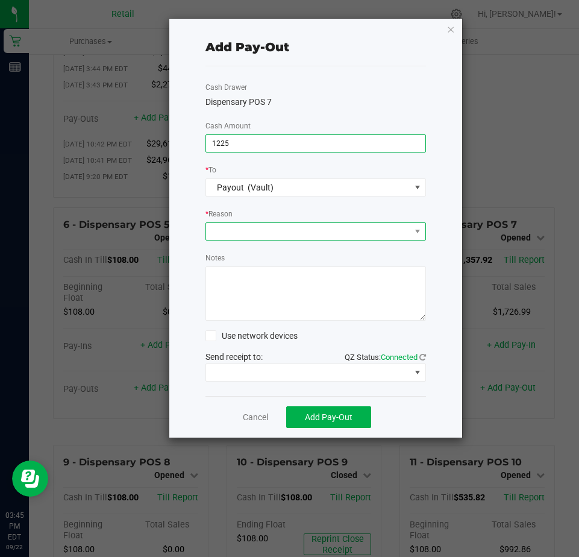
type input "$1,225.00"
click at [225, 232] on span at bounding box center [308, 231] width 204 height 17
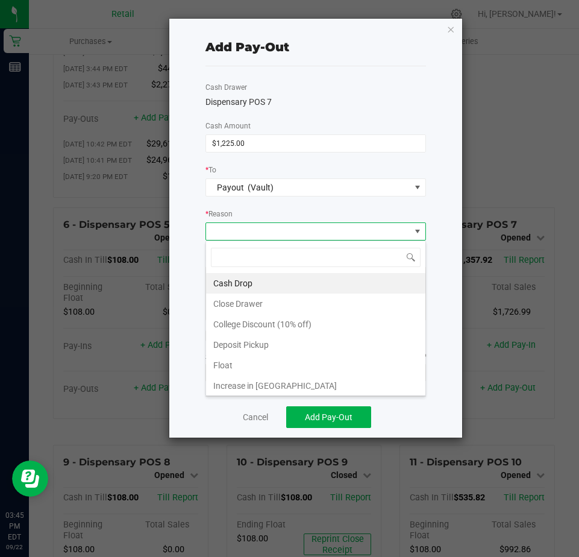
drag, startPoint x: 230, startPoint y: 283, endPoint x: 236, endPoint y: 289, distance: 9.0
click at [234, 286] on li "Cash Drop" at bounding box center [315, 283] width 219 height 20
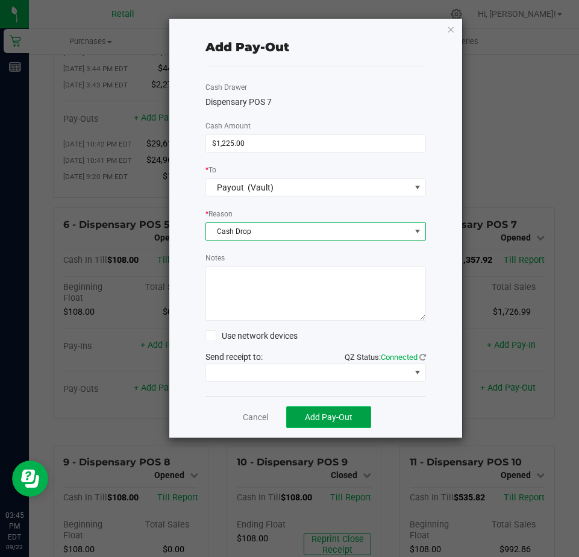
click at [308, 417] on span "Add Pay-Out" at bounding box center [329, 417] width 48 height 10
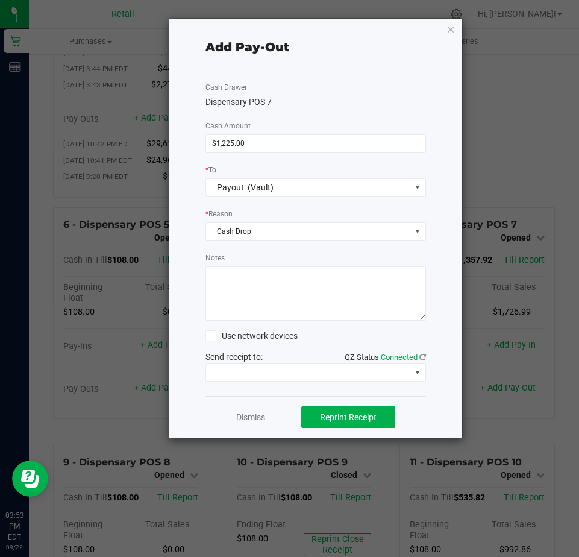
click at [253, 417] on link "Dismiss" at bounding box center [250, 417] width 29 height 13
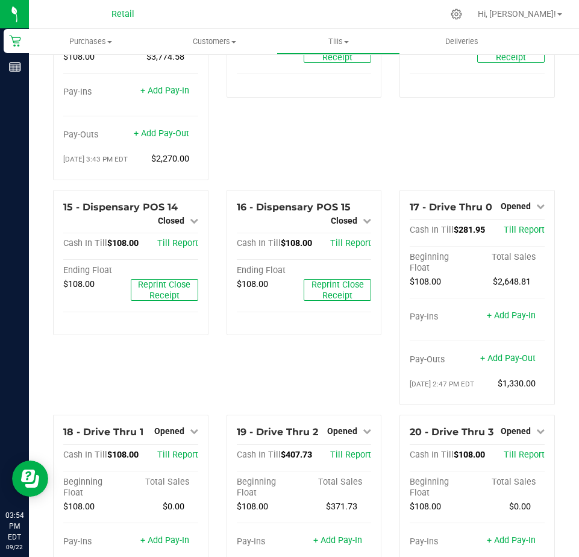
scroll to position [904, 0]
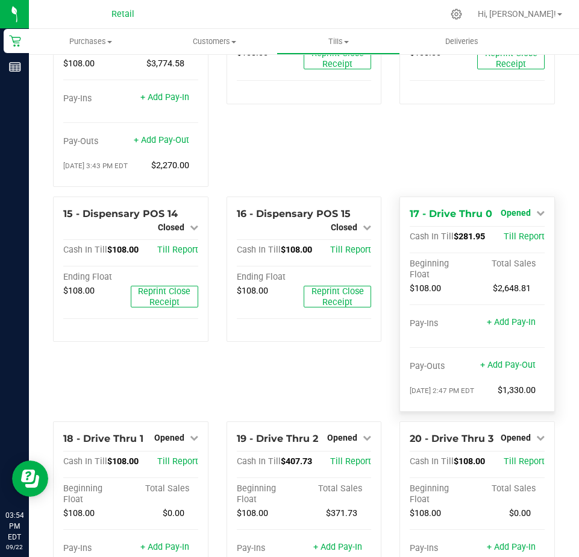
click at [501, 218] on span "Opened" at bounding box center [516, 213] width 30 height 10
click at [506, 242] on link "Close Till" at bounding box center [517, 238] width 33 height 10
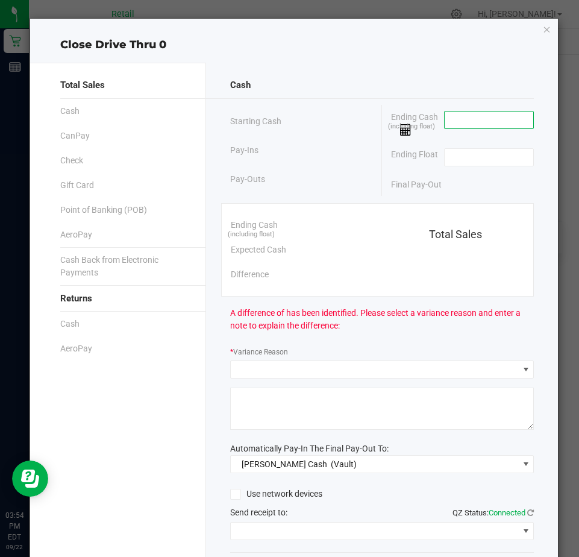
click at [450, 121] on input at bounding box center [489, 120] width 89 height 17
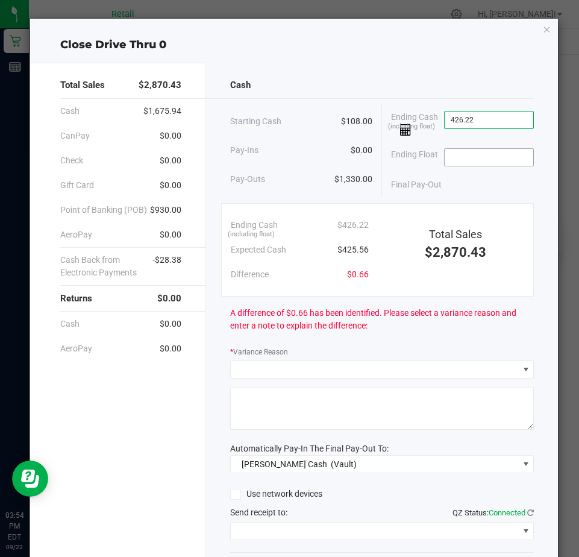
type input "$426.22"
click at [456, 157] on input at bounding box center [489, 157] width 89 height 17
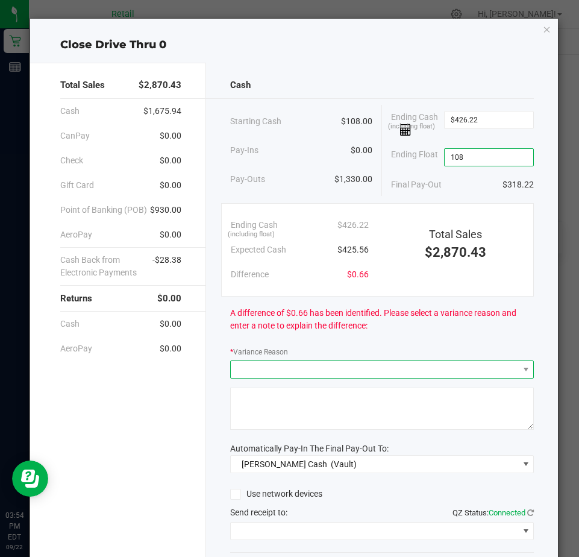
type input "$108.00"
click at [264, 369] on span at bounding box center [375, 369] width 288 height 17
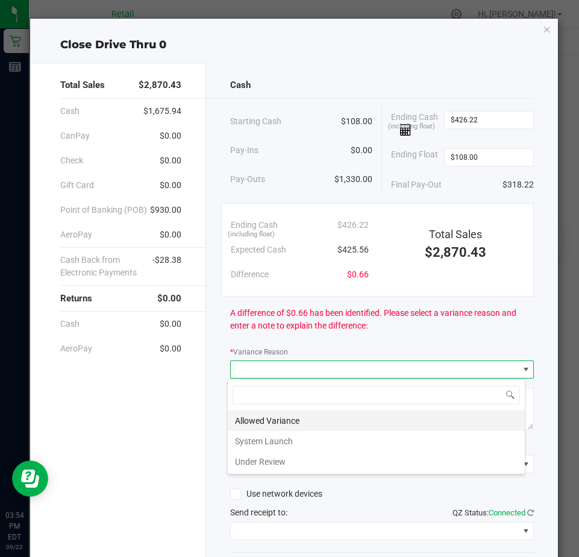
scroll to position [18, 299]
click at [262, 420] on li "Allowed Variance" at bounding box center [376, 420] width 297 height 20
click at [262, 418] on textarea at bounding box center [382, 409] width 304 height 42
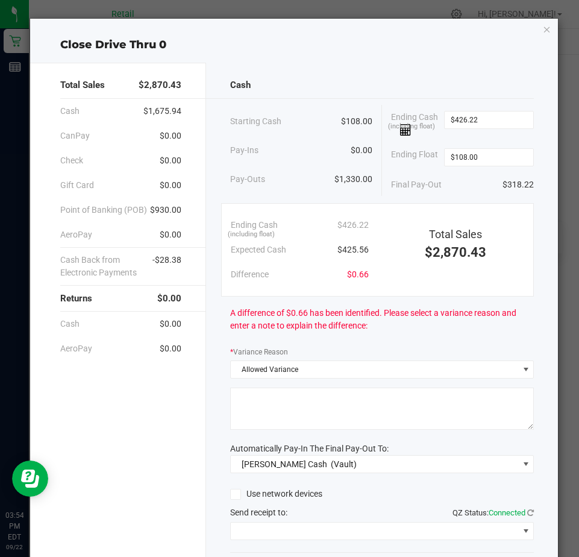
drag, startPoint x: 260, startPoint y: 417, endPoint x: 262, endPoint y: 406, distance: 11.0
click at [260, 415] on textarea at bounding box center [382, 409] width 304 height 42
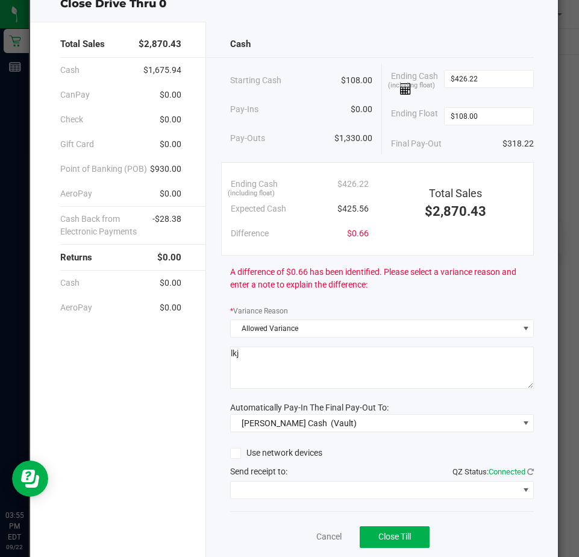
scroll to position [81, 0]
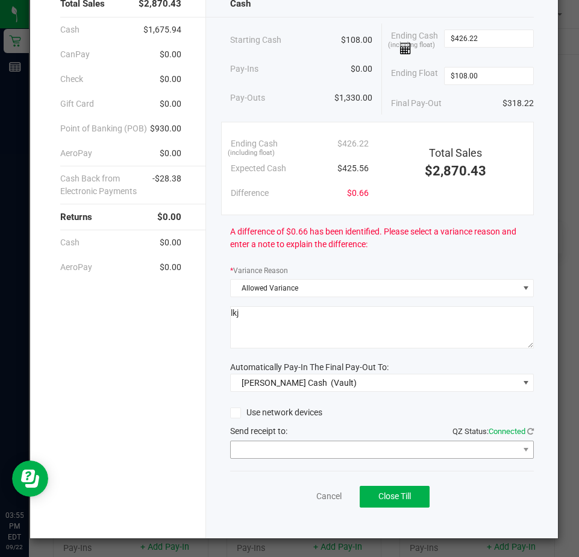
type textarea "lkj"
click at [267, 449] on span at bounding box center [375, 449] width 288 height 17
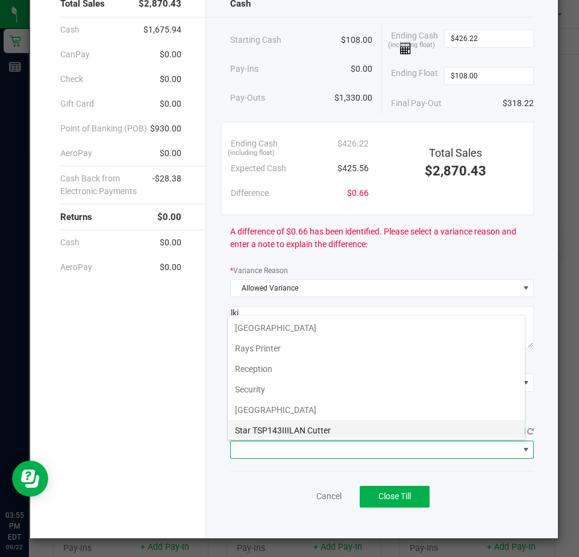
scroll to position [187, 0]
click at [268, 427] on Cutter "Star TSP143IIILAN Cutter" at bounding box center [376, 427] width 297 height 20
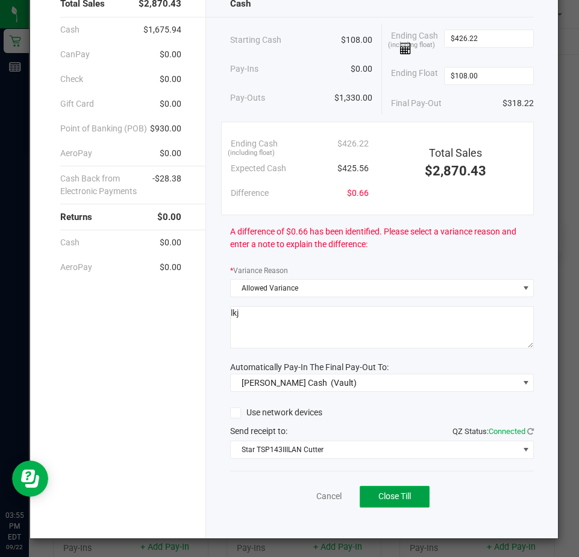
click at [401, 498] on span "Close Till" at bounding box center [395, 496] width 33 height 10
